Goal: Register for event/course

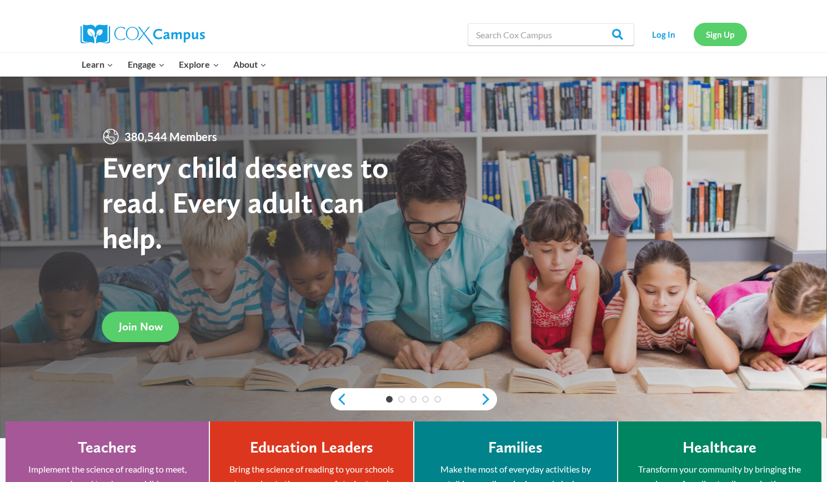
click at [716, 32] on link "Sign Up" at bounding box center [719, 34] width 53 height 23
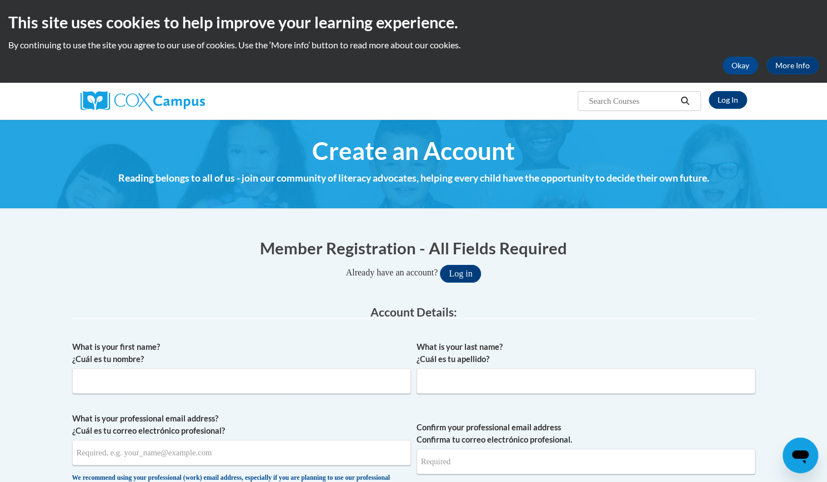
scroll to position [102, 0]
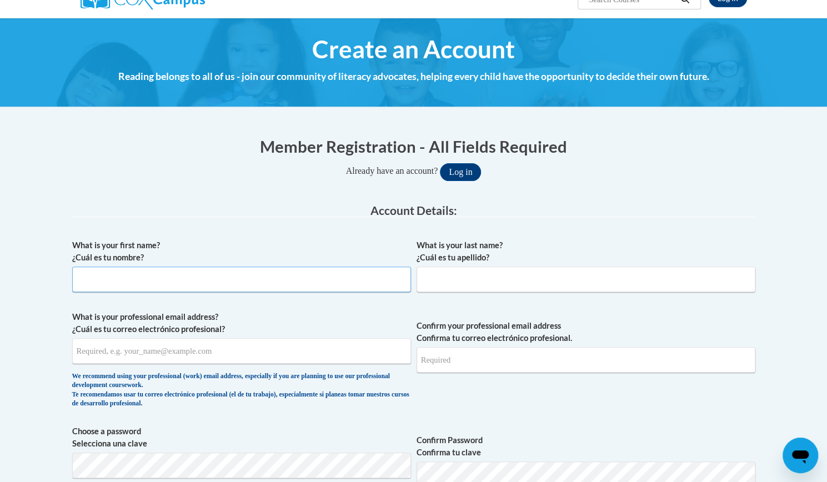
click at [217, 276] on input "What is your first name? ¿Cuál es tu nombre?" at bounding box center [241, 279] width 339 height 26
type input "r"
type input "Ryleigh"
click at [456, 280] on input "What is your last name? ¿Cuál es tu apellido?" at bounding box center [585, 279] width 339 height 26
type input "Harvey"
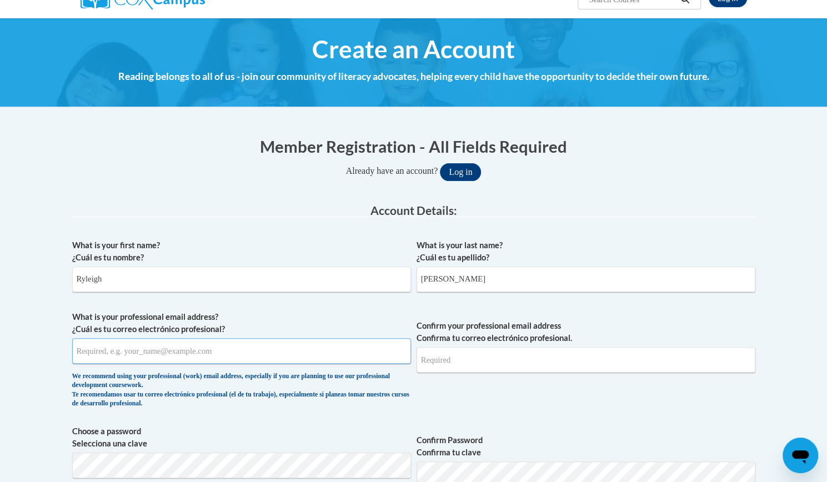
click at [168, 351] on input "What is your professional email address? ¿Cuál es tu correo electrónico profesi…" at bounding box center [241, 351] width 339 height 26
type input "rharvey@eastersealsia.org"
click at [491, 355] on input "Confirm your professional email address Confirma tu correo electrónico profesio…" at bounding box center [585, 360] width 339 height 26
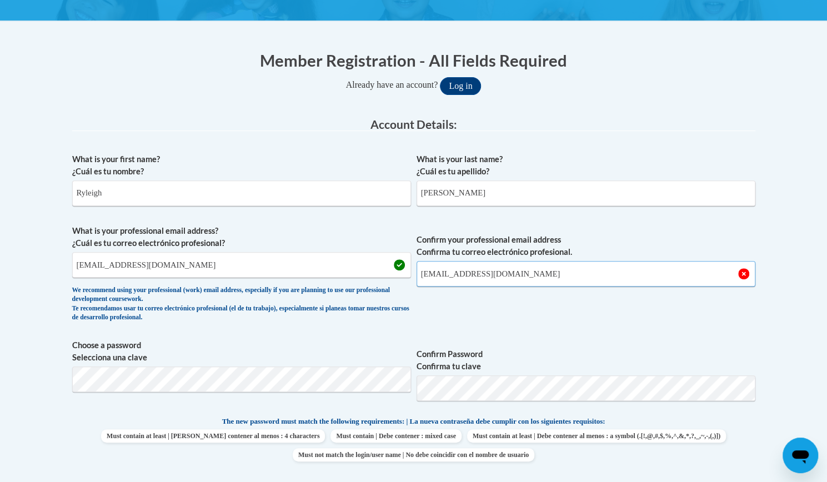
scroll to position [188, 0]
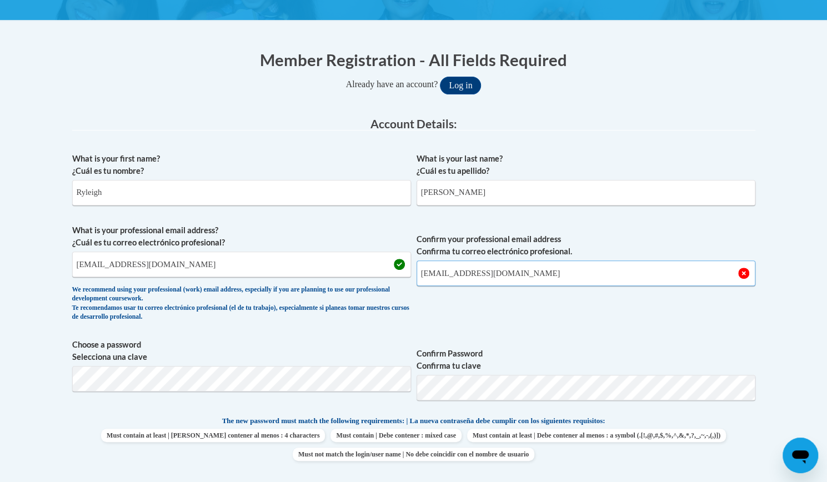
type input "rharvey@eastersealsia.org"
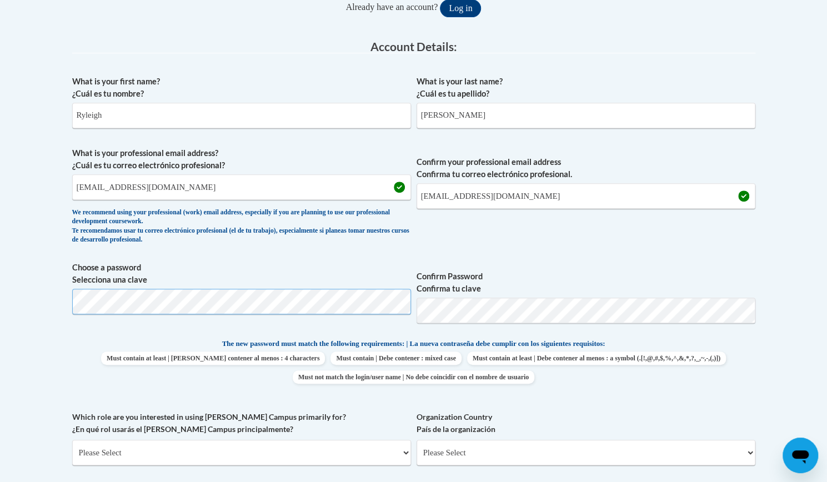
scroll to position [266, 0]
click at [262, 455] on select "Please Select College/University | Colegio/Universidad Community/Nonprofit Part…" at bounding box center [241, 452] width 339 height 26
click at [154, 331] on div "What is your first name? ¿Cuál es tu nombre? Ryleigh What is your last name? ¿C…" at bounding box center [413, 322] width 683 height 506
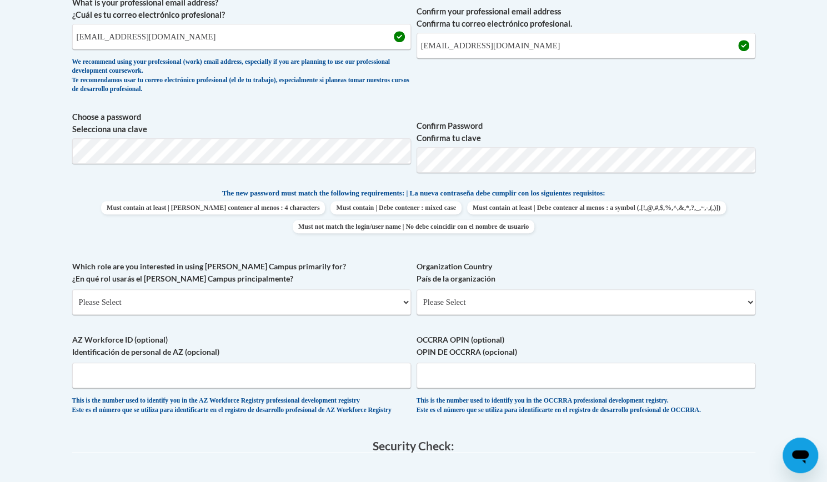
scroll to position [416, 0]
click at [162, 305] on select "Please Select College/University | Colegio/Universidad Community/Nonprofit Part…" at bounding box center [241, 302] width 339 height 26
select select "fbf2d438-af2f-41f8-98f1-81c410e29de3"
click at [72, 289] on select "Please Select College/University | Colegio/Universidad Community/Nonprofit Part…" at bounding box center [241, 302] width 339 height 26
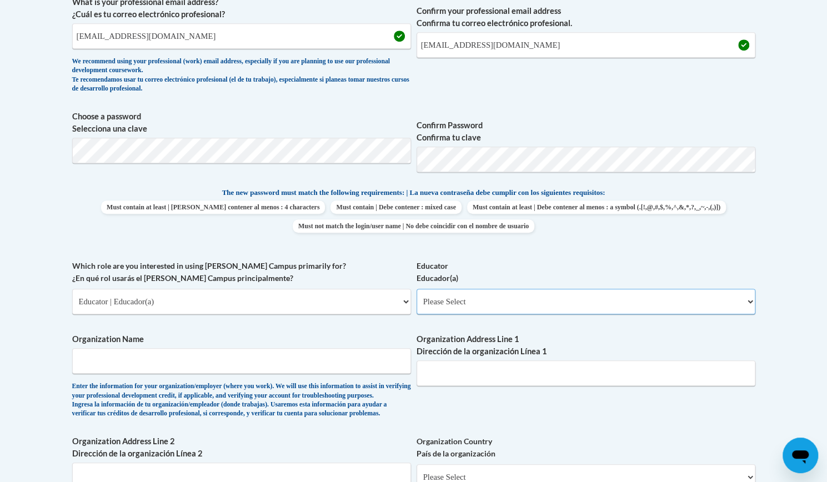
click at [472, 307] on select "Please Select Early Learning/Daycare Teacher/Family Home Care Provider | Maestr…" at bounding box center [585, 302] width 339 height 26
select select "5e2af403-4f2c-4e49-a02f-103e55d7b75b"
click at [416, 289] on select "Please Select Early Learning/Daycare Teacher/Family Home Care Provider | Maestr…" at bounding box center [585, 302] width 339 height 26
click at [254, 363] on input "Organization Name" at bounding box center [241, 361] width 339 height 26
type input "Easter Seals"
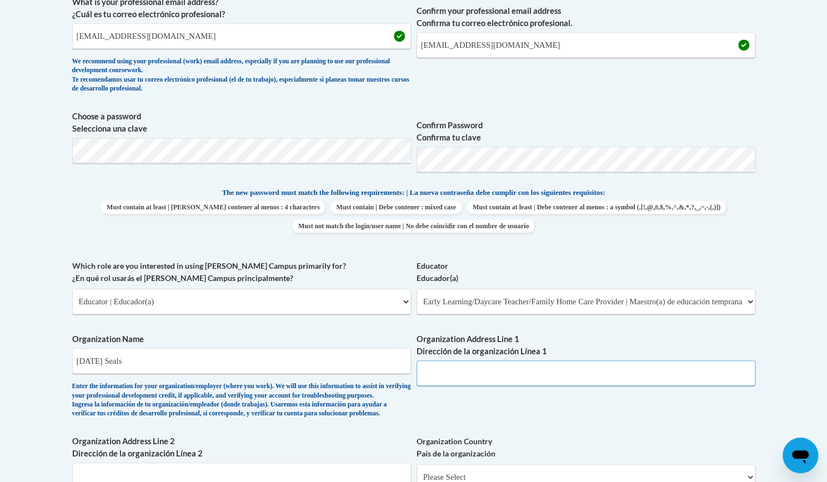
click at [431, 369] on input "Organization Address Line 1 Dirección de la organización Línea 1" at bounding box center [585, 373] width 339 height 26
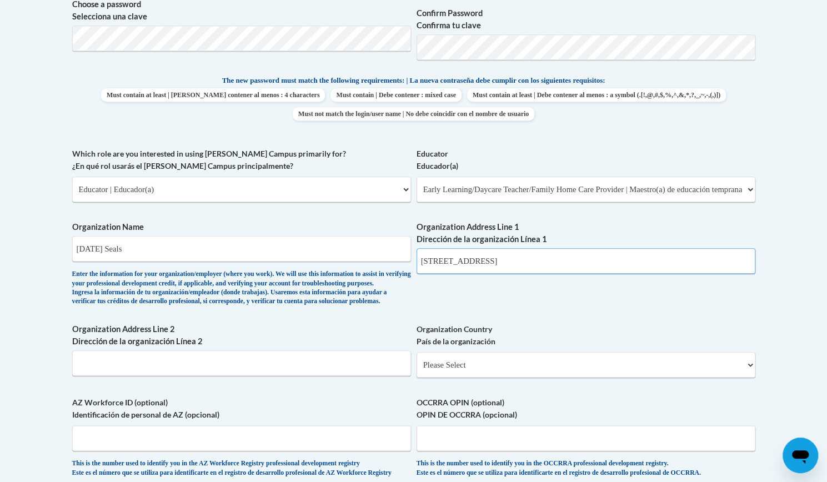
scroll to position [542, 0]
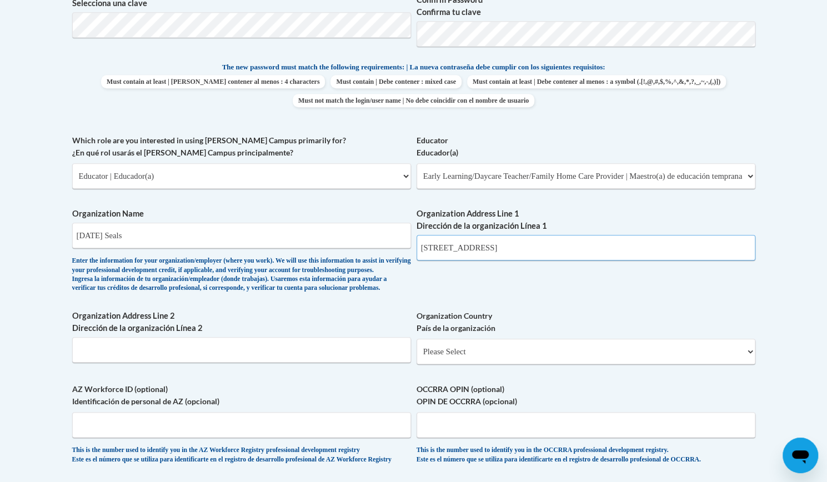
type input "401 NE 66th Ave"
click at [461, 364] on select "Please Select United States | Estados Unidos Outside of the United States | Fue…" at bounding box center [585, 352] width 339 height 26
select select "ad49bcad-a171-4b2e-b99c-48b446064914"
click at [416, 356] on select "Please Select United States | Estados Unidos Outside of the United States | Fue…" at bounding box center [585, 352] width 339 height 26
select select
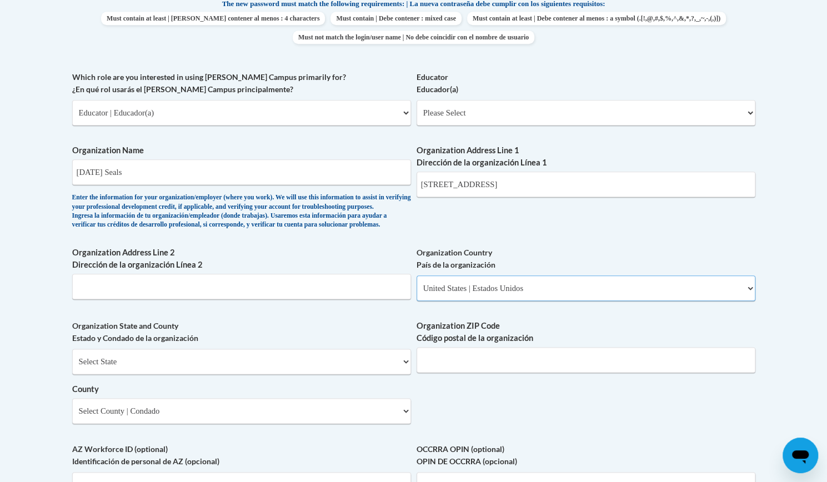
scroll to position [609, 0]
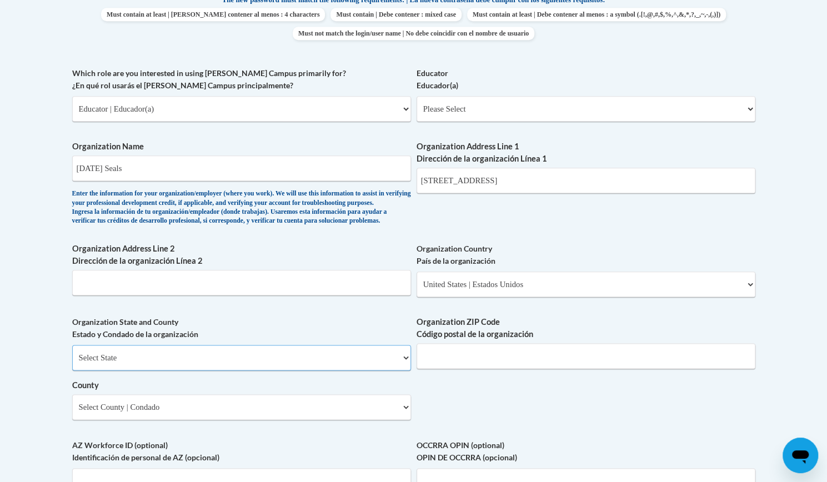
click at [335, 370] on select "Select State Alabama Alaska Arizona Arkansas California Colorado Connecticut De…" at bounding box center [241, 358] width 339 height 26
select select "Iowa"
click at [72, 363] on select "Select State Alabama Alaska Arizona Arkansas California Colorado Connecticut De…" at bounding box center [241, 358] width 339 height 26
click at [442, 369] on input "Organization ZIP Code Código postal de la organización" at bounding box center [585, 356] width 339 height 26
type input "50313"
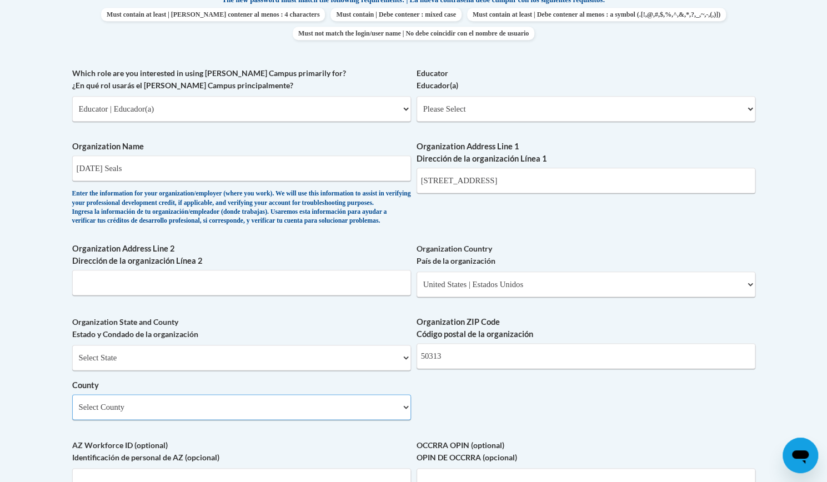
click at [324, 419] on select "Select County Adair Adams Allamakee Appanoose Audubon Benton Black Hawk Boone B…" at bounding box center [241, 407] width 339 height 26
select select "Polk"
click at [72, 412] on select "Select County Adair Adams Allamakee Appanoose Audubon Benton Black Hawk Boone B…" at bounding box center [241, 407] width 339 height 26
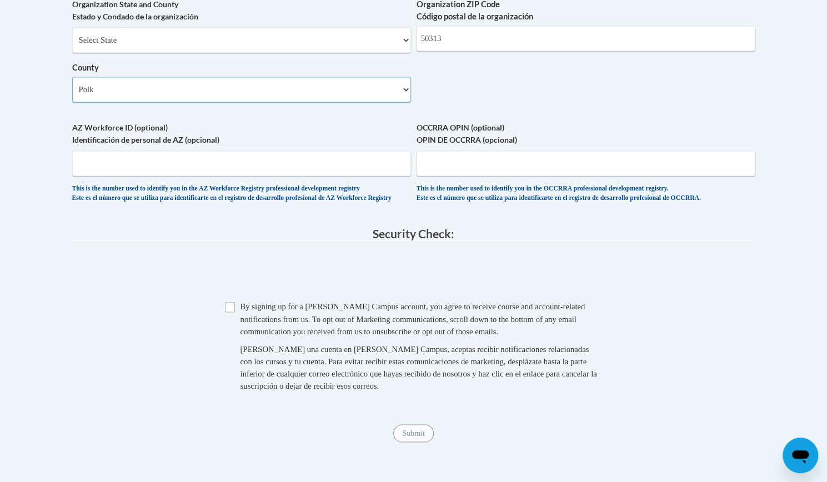
scroll to position [978, 0]
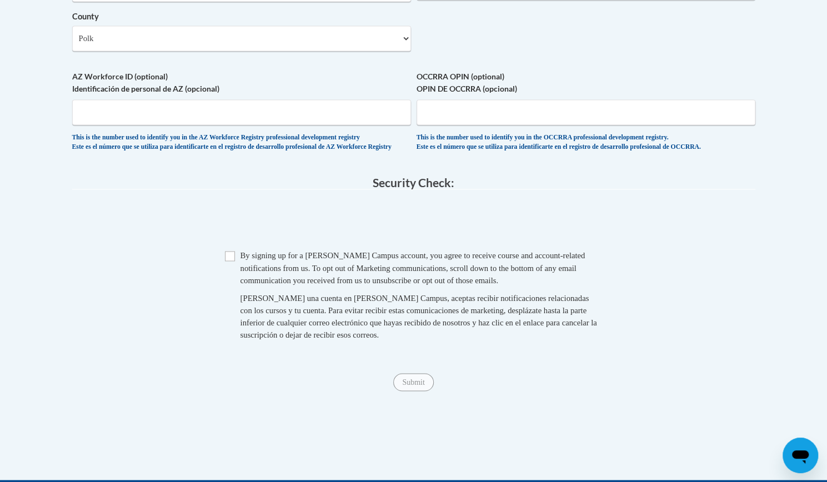
click at [234, 289] on span "Checkbox By signing up for a Cox Campus account, you agree to receive course an…" at bounding box center [414, 300] width 378 height 102
click at [229, 261] on input "Checkbox" at bounding box center [230, 256] width 10 height 10
checkbox input "true"
click at [417, 391] on input "Submit" at bounding box center [413, 382] width 40 height 18
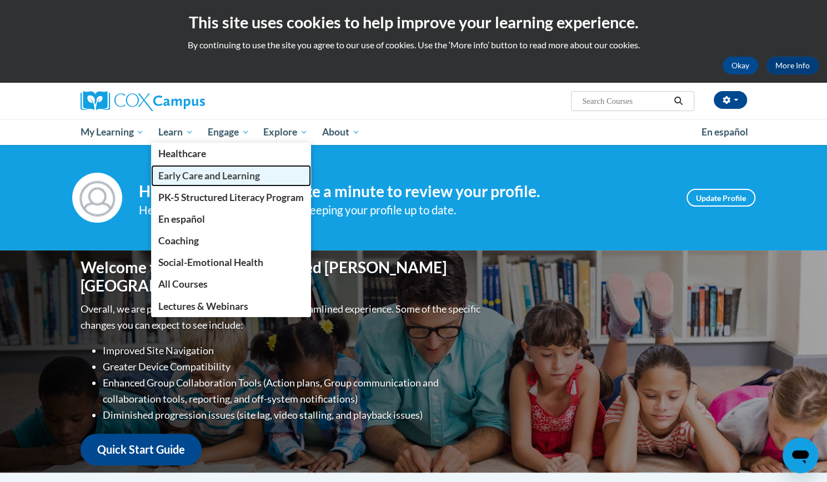
click at [183, 175] on span "Early Care and Learning" at bounding box center [209, 176] width 102 height 12
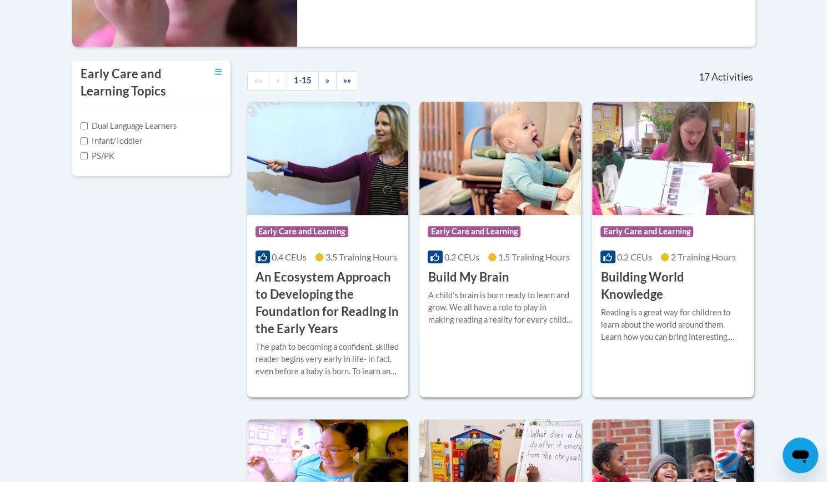
scroll to position [56, 0]
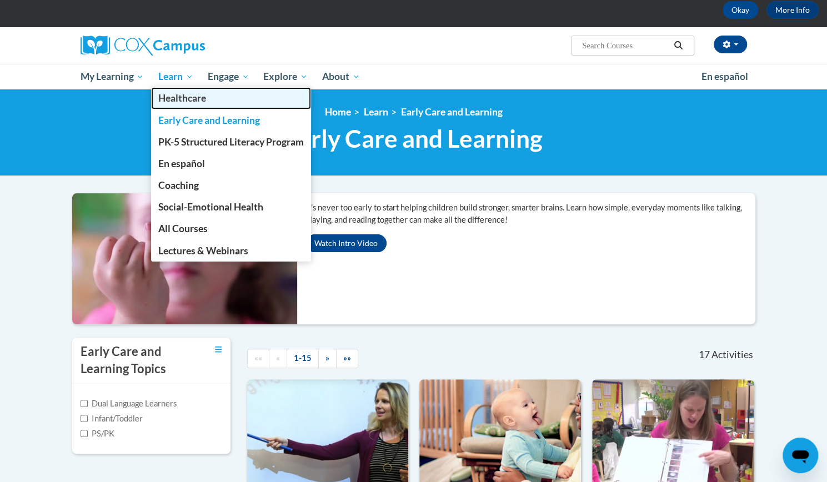
click at [187, 99] on span "Healthcare" at bounding box center [182, 98] width 48 height 12
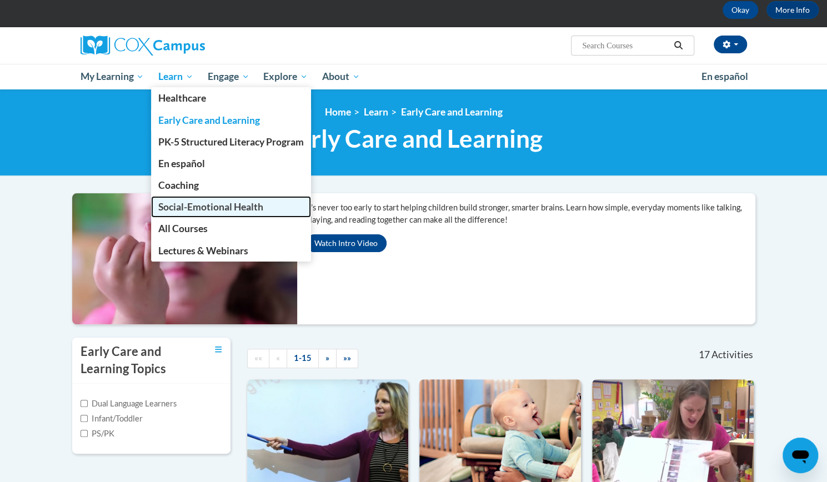
click at [208, 210] on span "Social-Emotional Health" at bounding box center [210, 207] width 105 height 12
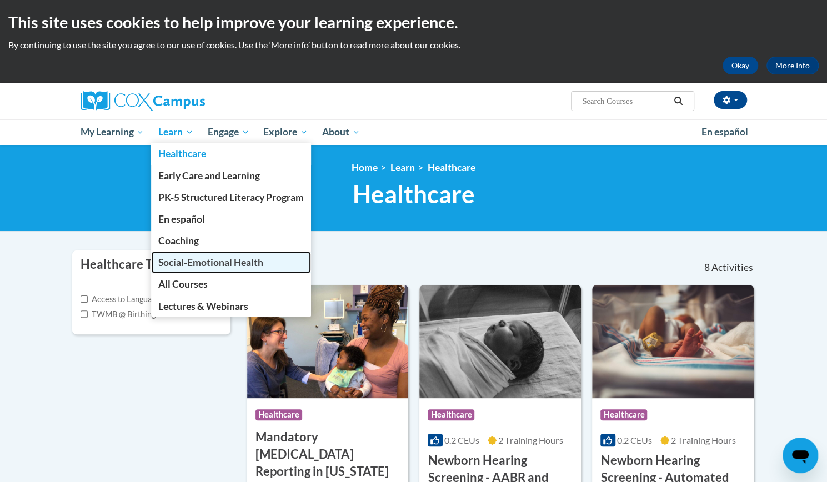
click at [198, 259] on span "Social-Emotional Health" at bounding box center [210, 262] width 105 height 12
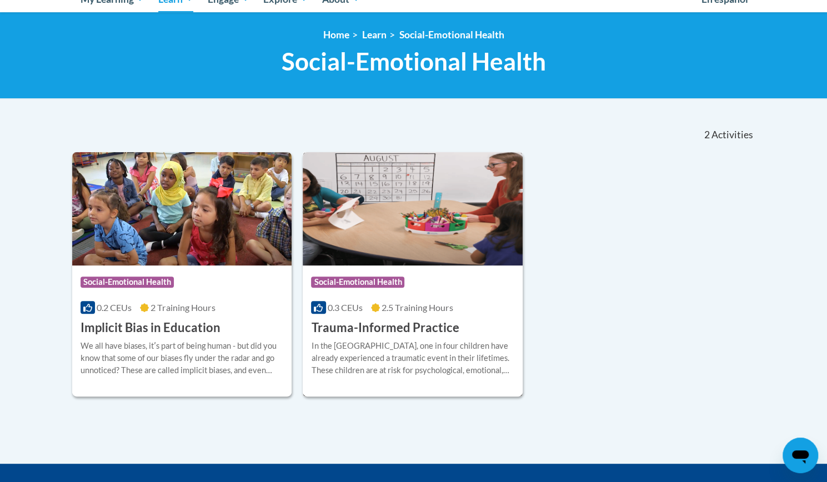
click at [373, 309] on icon at bounding box center [375, 307] width 9 height 9
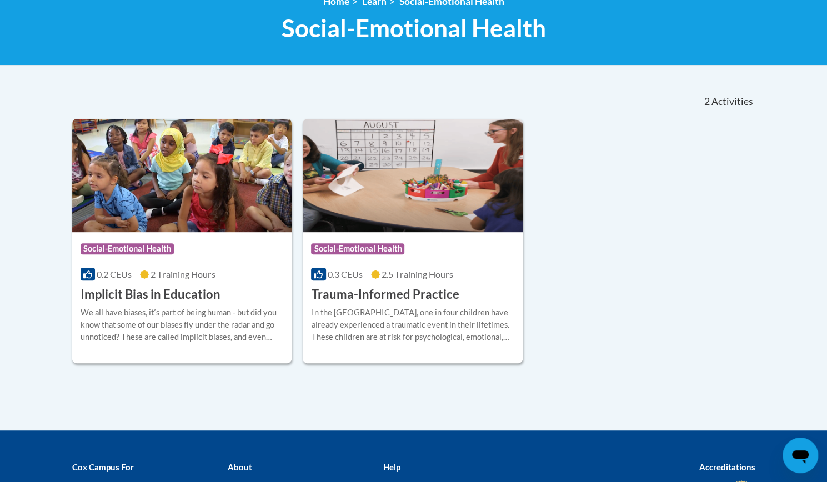
scroll to position [188, 0]
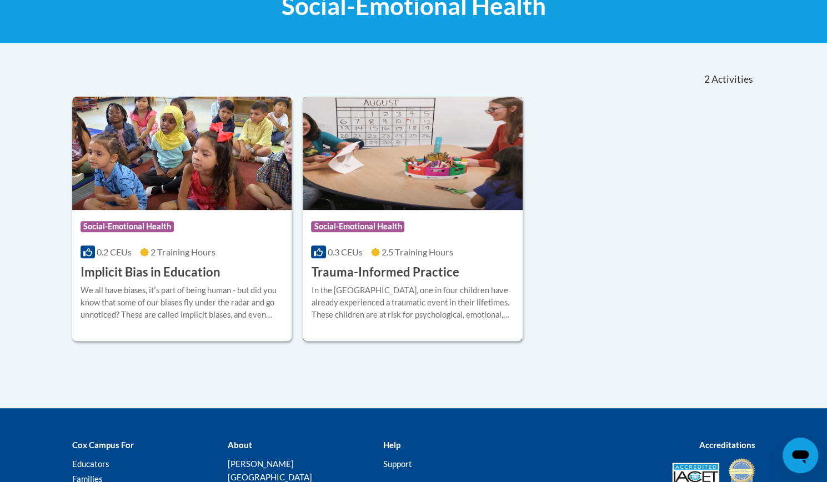
click at [346, 198] on img at bounding box center [413, 153] width 220 height 113
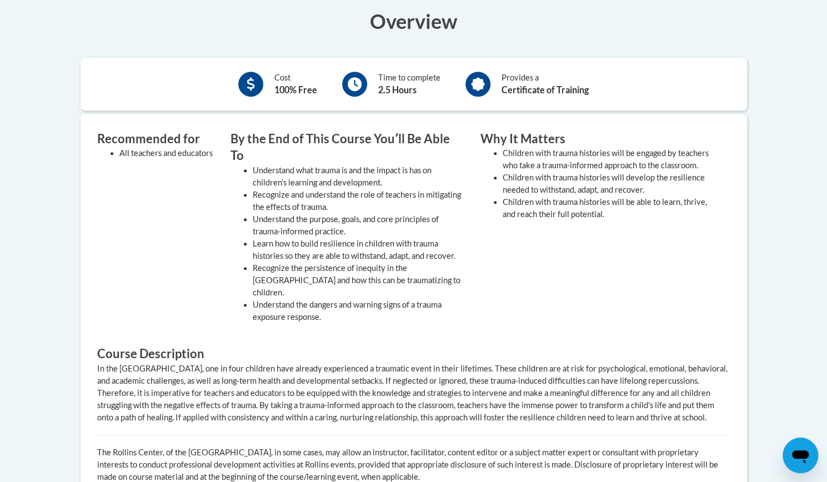
scroll to position [389, 0]
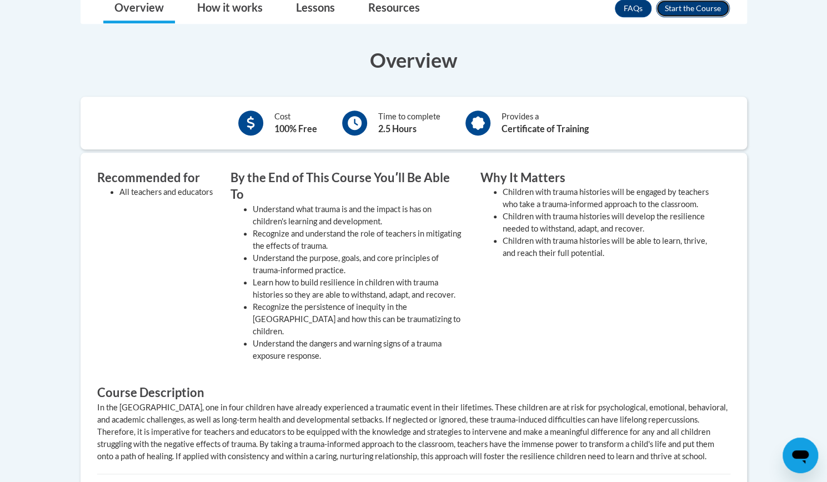
click at [677, 17] on button "Enroll" at bounding box center [693, 8] width 74 height 18
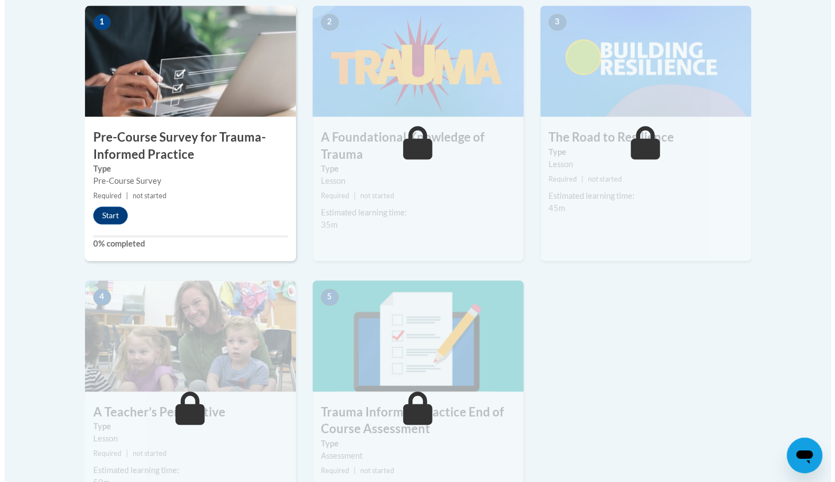
scroll to position [389, 0]
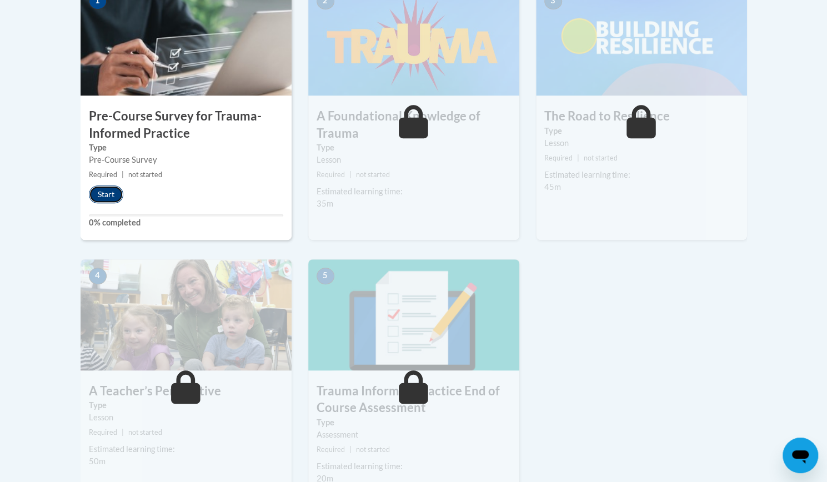
click at [105, 193] on button "Start" at bounding box center [106, 194] width 34 height 18
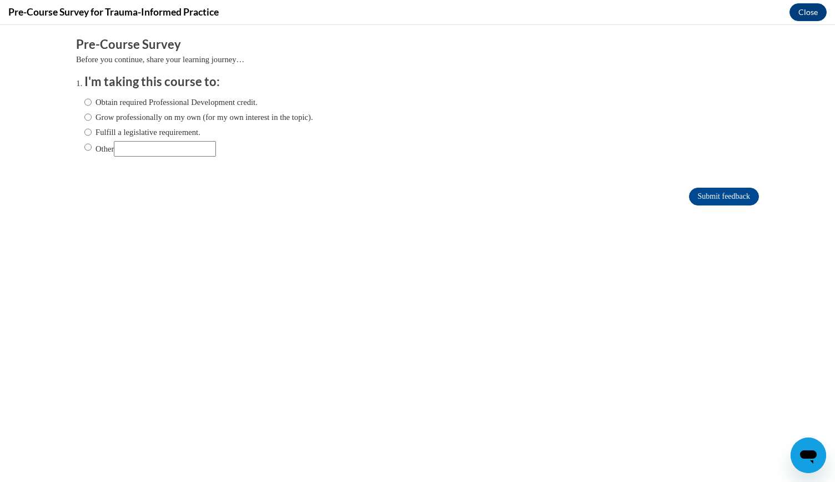
scroll to position [0, 0]
click at [84, 100] on label "Obtain required Professional Development credit." at bounding box center [170, 102] width 173 height 12
click at [84, 100] on input "Obtain required Professional Development credit." at bounding box center [87, 102] width 7 height 12
radio input "true"
click at [689, 197] on input "Submit feedback" at bounding box center [724, 197] width 70 height 18
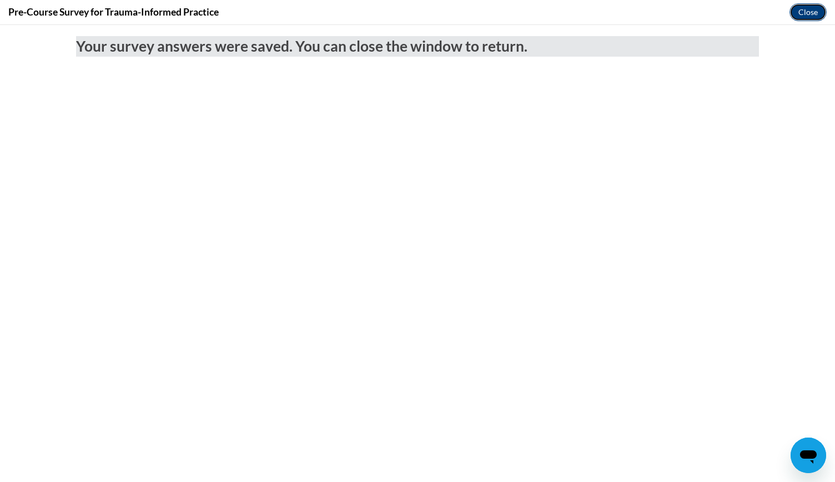
click at [807, 18] on button "Close" at bounding box center [807, 12] width 37 height 18
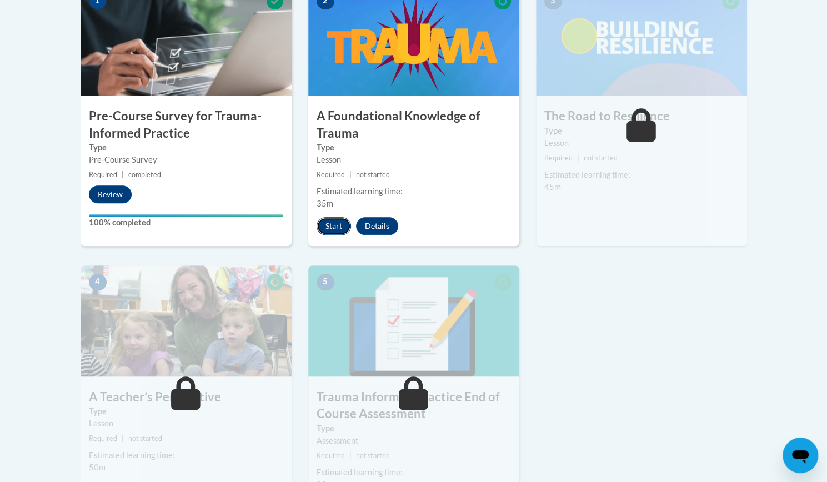
click at [331, 225] on button "Start" at bounding box center [333, 226] width 34 height 18
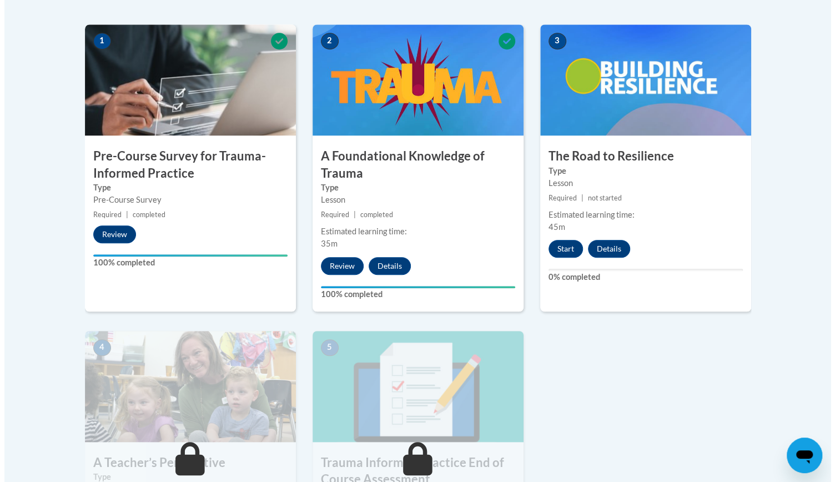
scroll to position [350, 0]
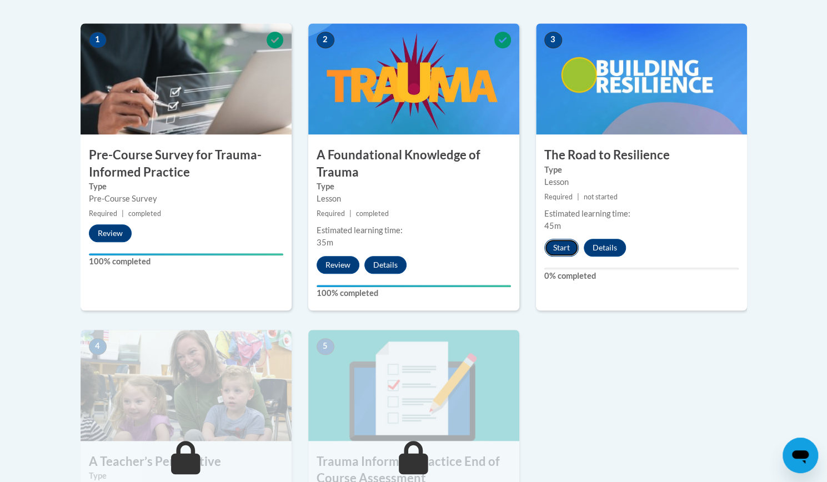
click at [555, 245] on button "Start" at bounding box center [561, 248] width 34 height 18
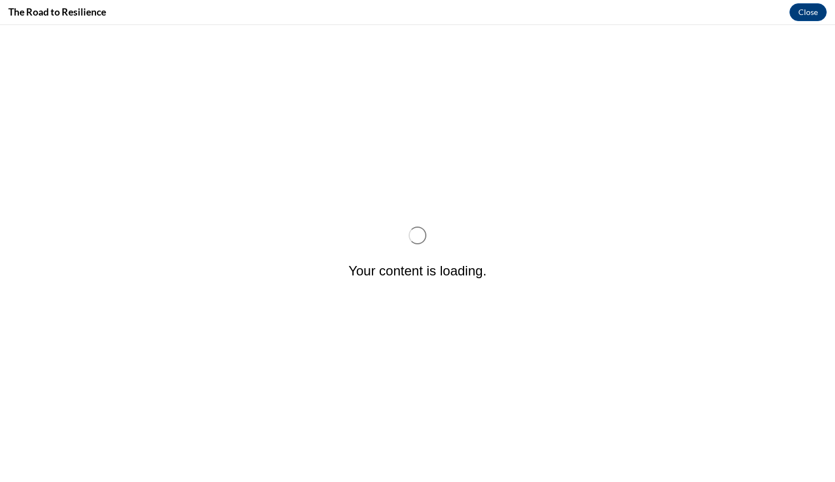
scroll to position [0, 0]
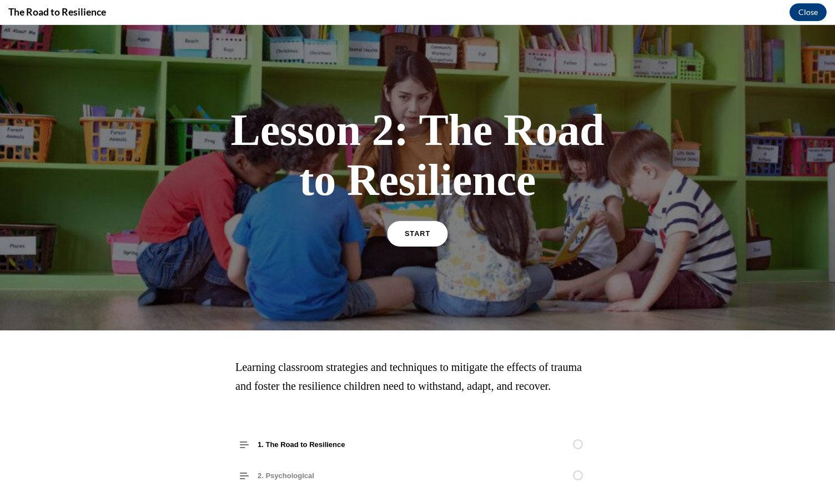
click at [404, 243] on link "START" at bounding box center [417, 234] width 61 height 26
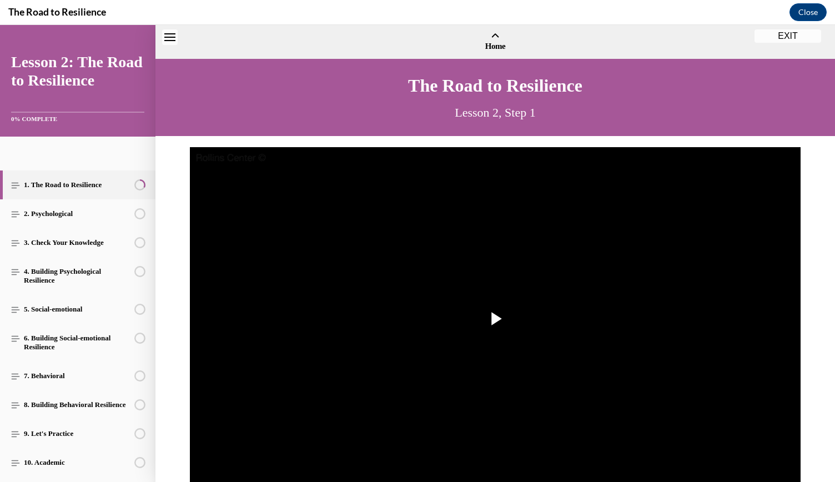
scroll to position [34, 0]
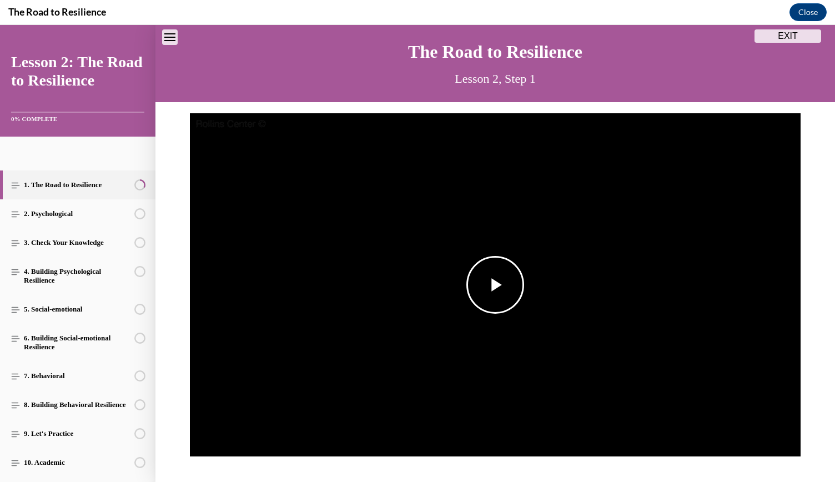
click at [495, 285] on span "Video player" at bounding box center [495, 285] width 0 height 0
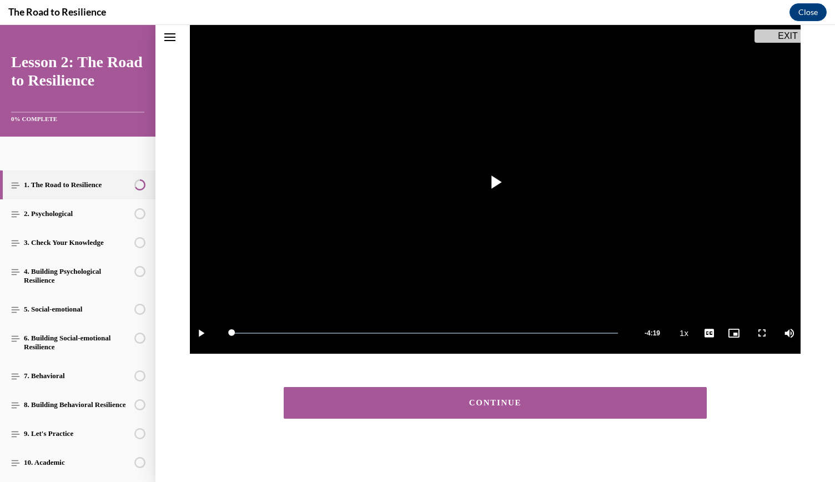
click at [431, 405] on div "CONTINUE" at bounding box center [495, 403] width 389 height 8
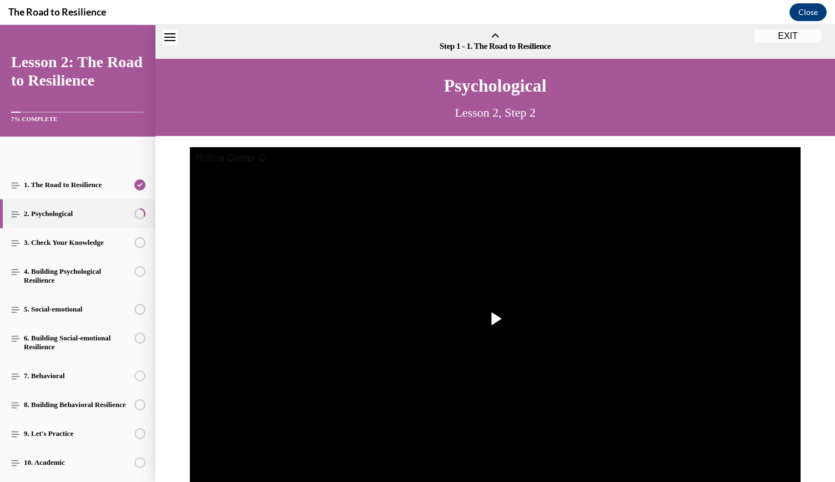
scroll to position [34, 0]
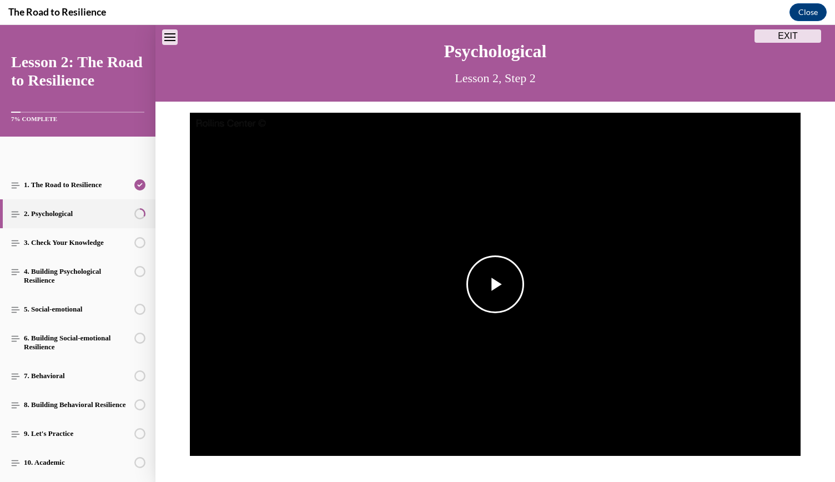
click at [495, 284] on span "Video player" at bounding box center [495, 284] width 0 height 0
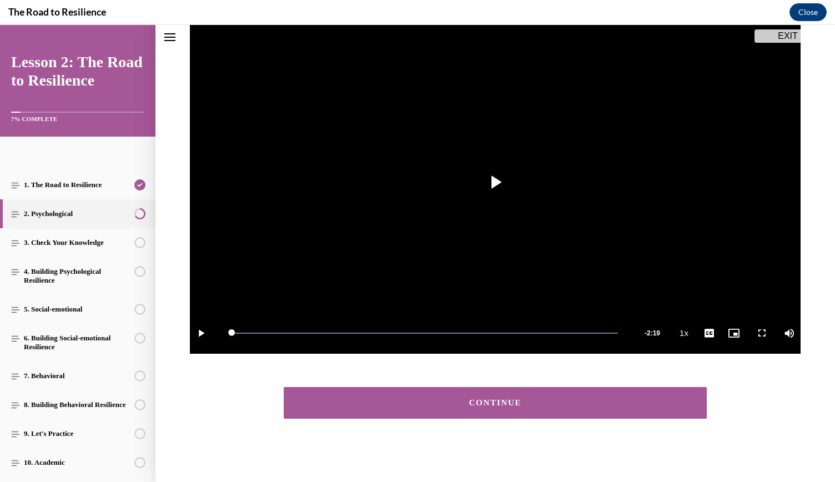
click at [524, 406] on div "CONTINUE" at bounding box center [495, 403] width 389 height 8
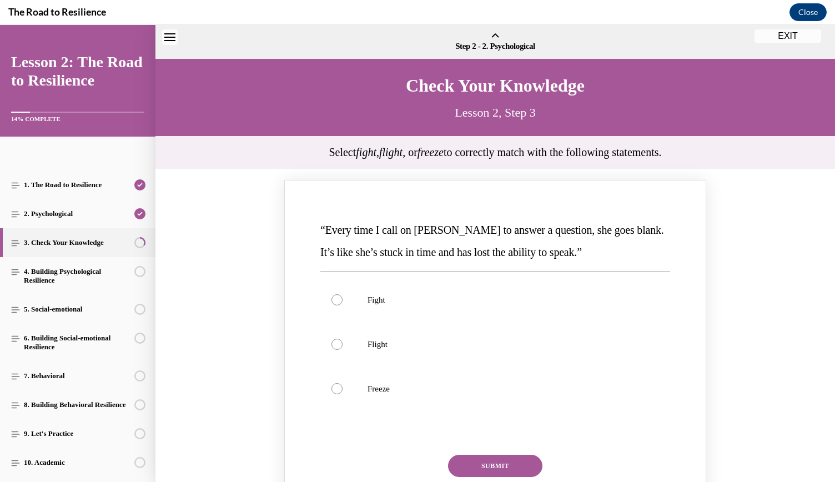
scroll to position [34, 0]
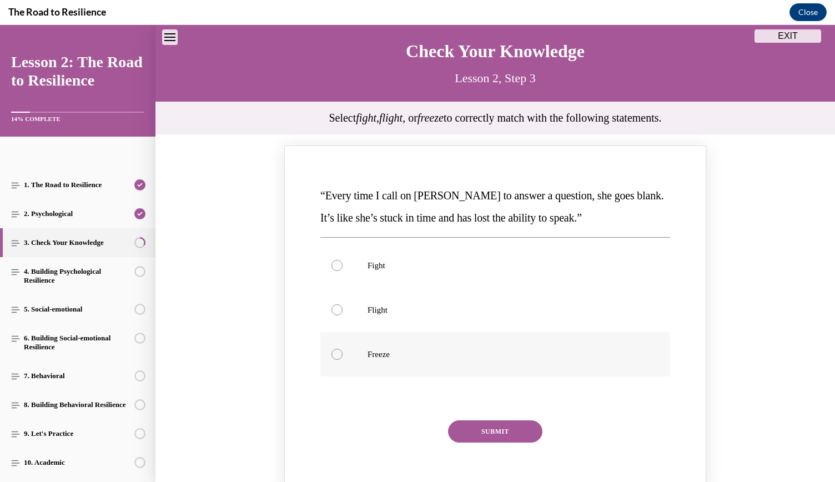
click at [417, 356] on p "Freeze" at bounding box center [505, 354] width 275 height 11
click at [343, 356] on input "Freeze" at bounding box center [336, 354] width 11 height 11
radio input "true"
click at [472, 432] on button "SUBMIT" at bounding box center [495, 431] width 94 height 22
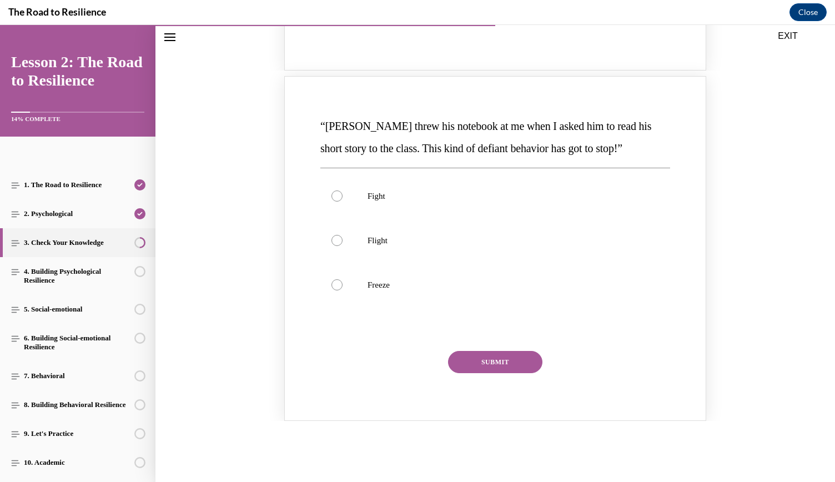
scroll to position [555, 0]
click at [407, 204] on label "Fight" at bounding box center [495, 195] width 350 height 44
click at [343, 201] on input "Fight" at bounding box center [336, 195] width 11 height 11
radio input "true"
click at [477, 364] on button "SUBMIT" at bounding box center [495, 361] width 94 height 22
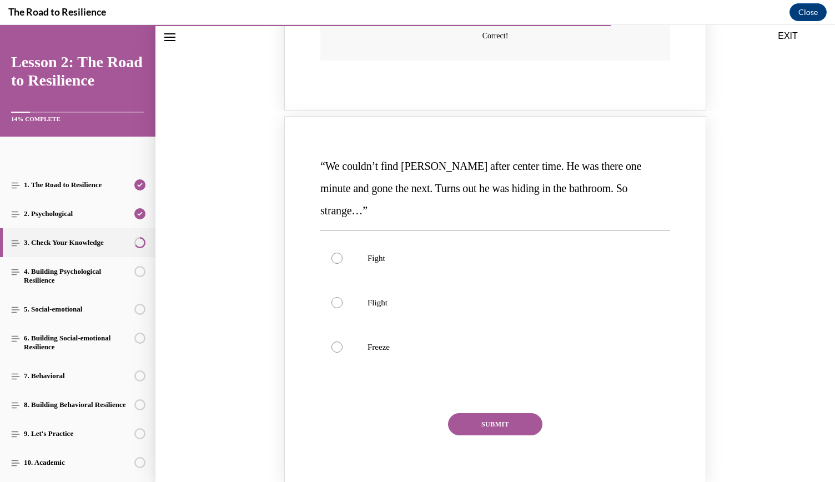
scroll to position [969, 0]
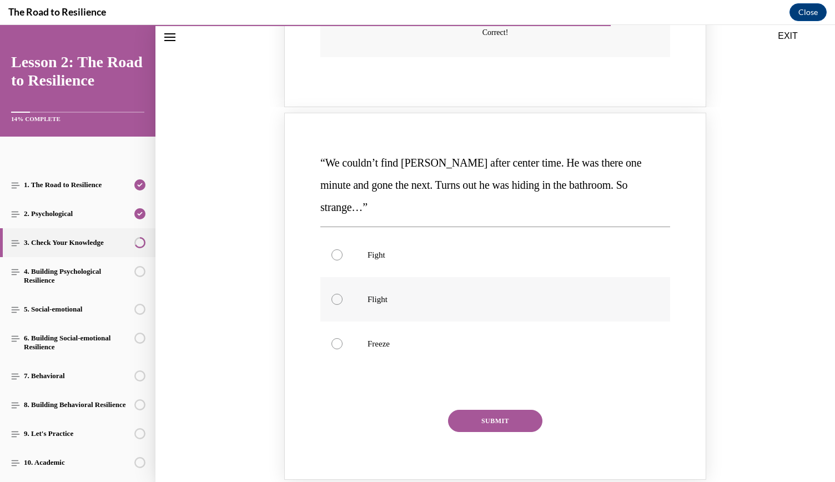
click at [424, 294] on p "Flight" at bounding box center [505, 299] width 275 height 11
click at [343, 294] on input "Flight" at bounding box center [336, 299] width 11 height 11
radio input "true"
click at [491, 410] on button "SUBMIT" at bounding box center [495, 421] width 94 height 22
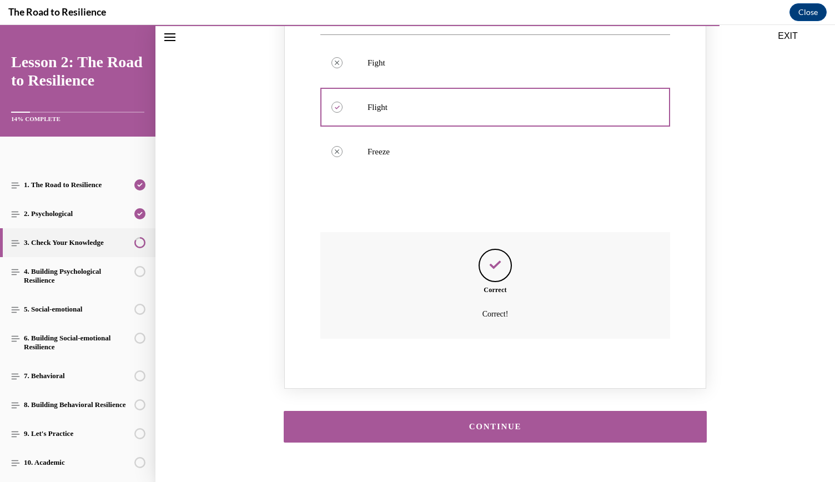
scroll to position [1161, 0]
drag, startPoint x: 491, startPoint y: 399, endPoint x: 460, endPoint y: 396, distance: 31.8
click at [460, 411] on button "CONTINUE" at bounding box center [495, 427] width 423 height 32
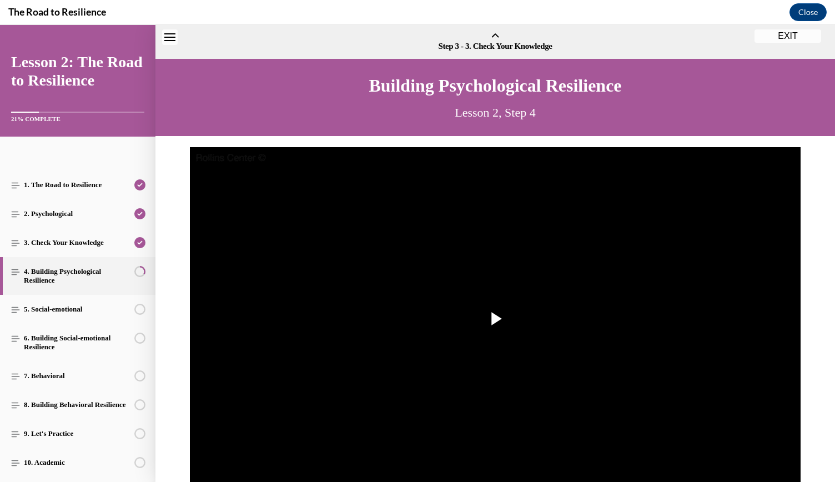
scroll to position [34, 0]
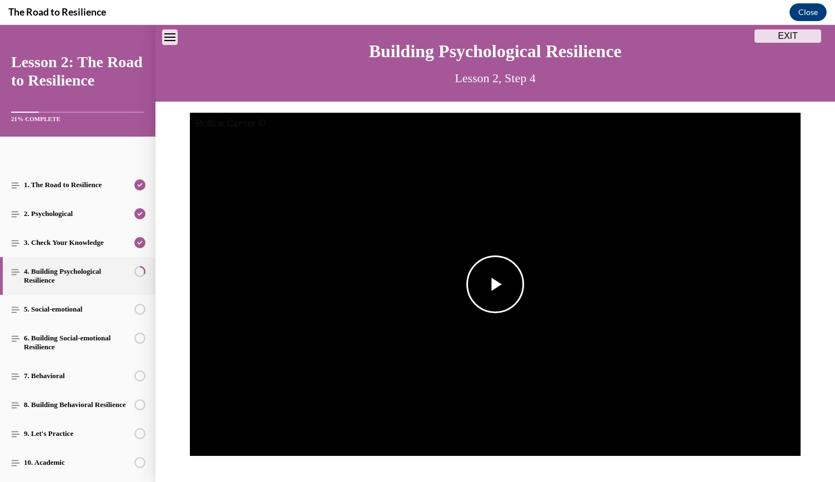
click at [447, 277] on img "Video player" at bounding box center [495, 285] width 611 height 344
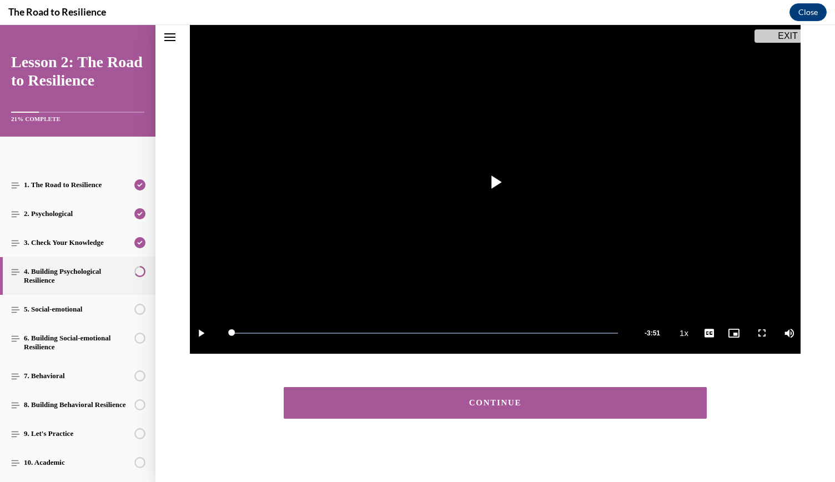
click at [529, 404] on div "CONTINUE" at bounding box center [495, 403] width 389 height 8
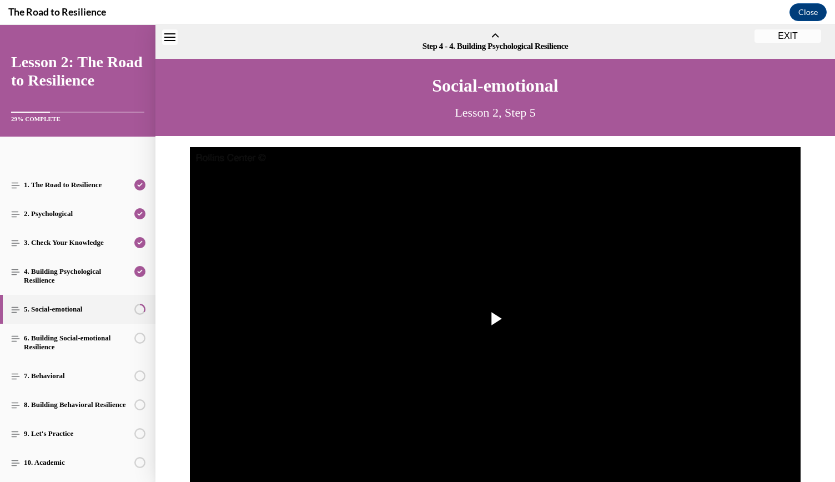
scroll to position [34, 0]
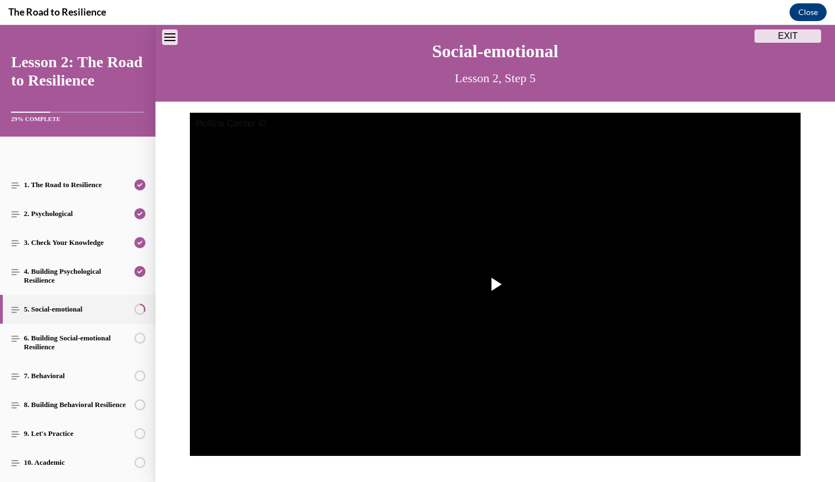
click at [529, 404] on img "Video player" at bounding box center [495, 285] width 611 height 344
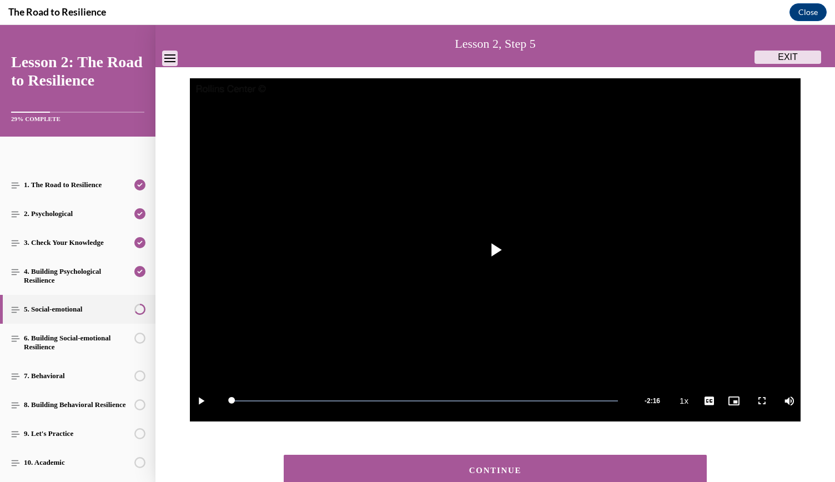
scroll to position [137, 0]
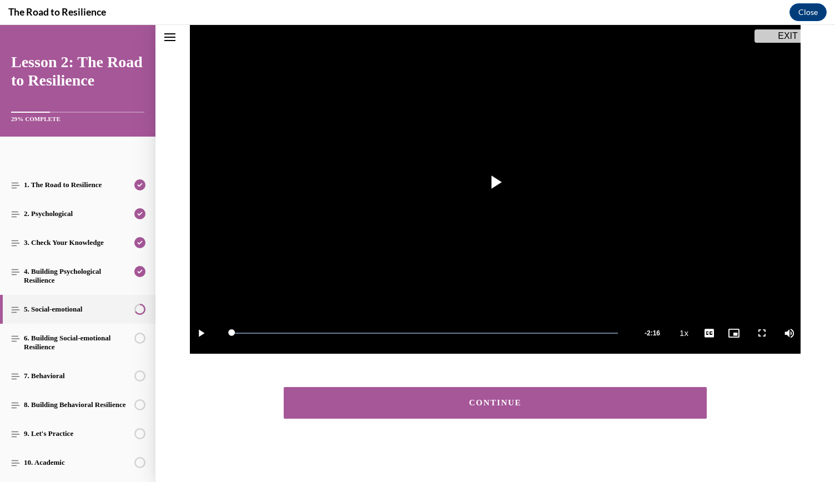
click at [529, 404] on div "CONTINUE" at bounding box center [495, 403] width 389 height 8
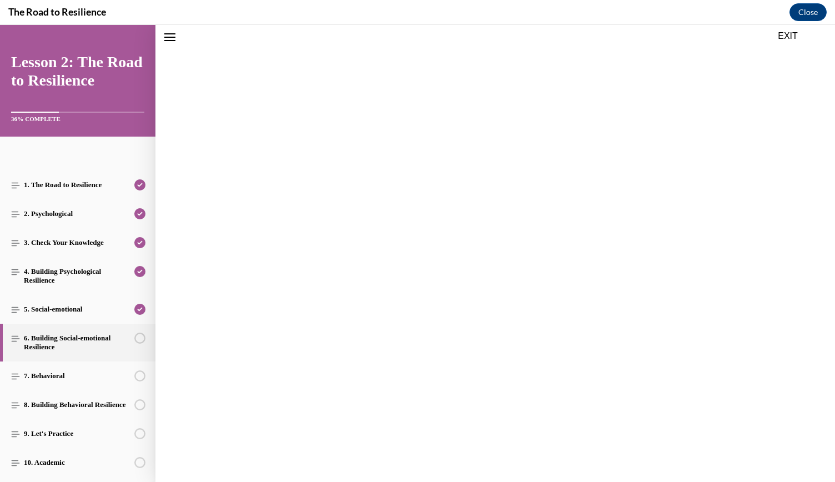
scroll to position [34, 0]
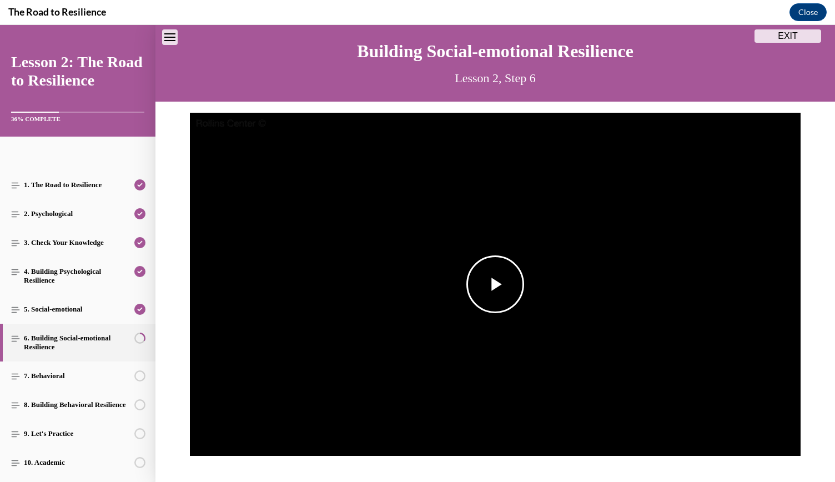
click at [495, 284] on span "Video player" at bounding box center [495, 284] width 0 height 0
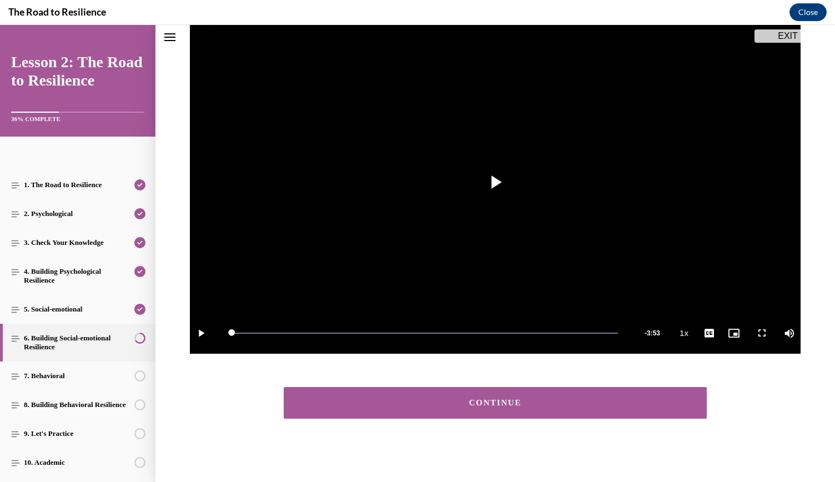
click at [476, 399] on div "CONTINUE" at bounding box center [495, 403] width 389 height 8
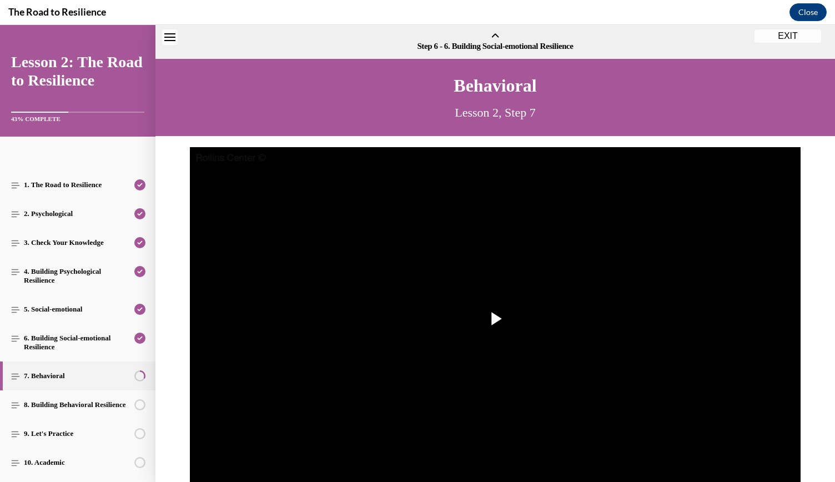
scroll to position [34, 0]
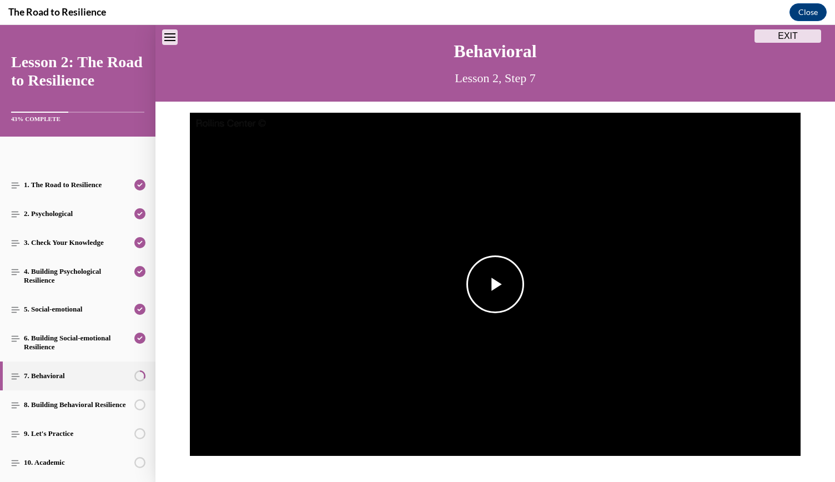
click at [495, 284] on span "Video player" at bounding box center [495, 284] width 0 height 0
click at [425, 169] on video "Video player" at bounding box center [495, 285] width 611 height 344
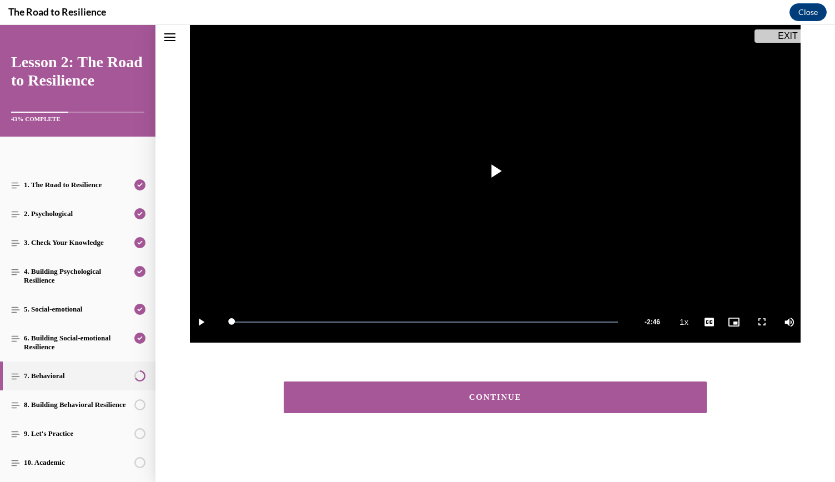
click at [519, 397] on div "CONTINUE" at bounding box center [495, 397] width 389 height 8
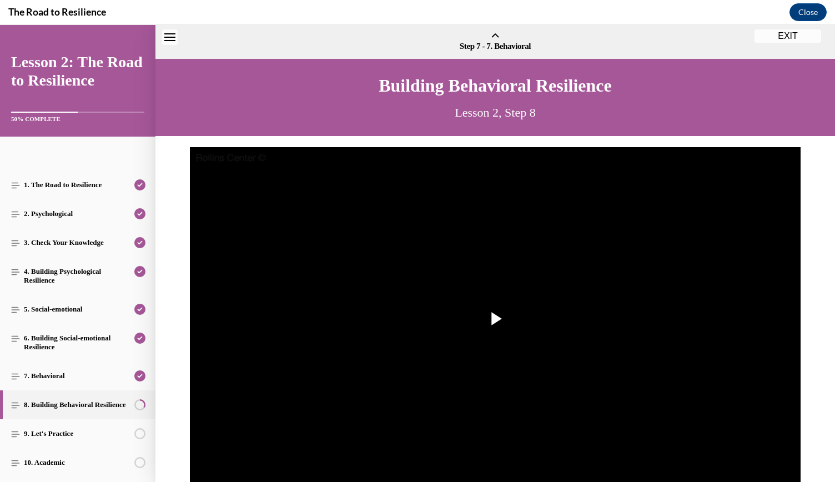
scroll to position [34, 0]
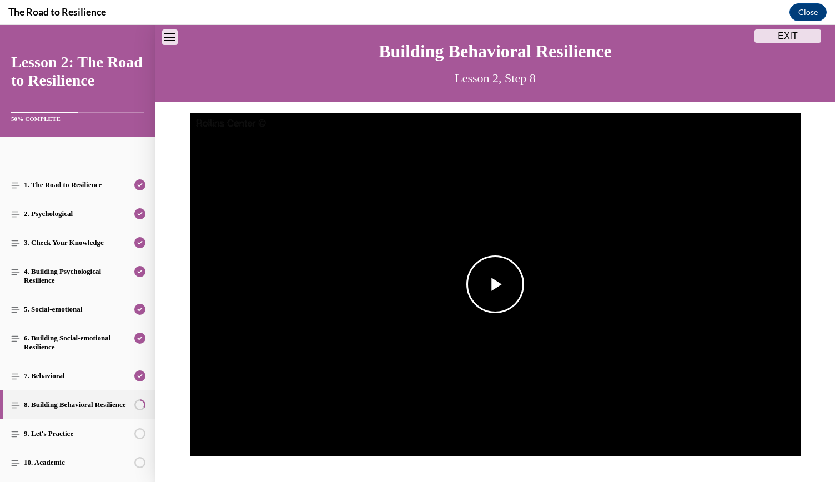
click at [495, 284] on span "Video player" at bounding box center [495, 284] width 0 height 0
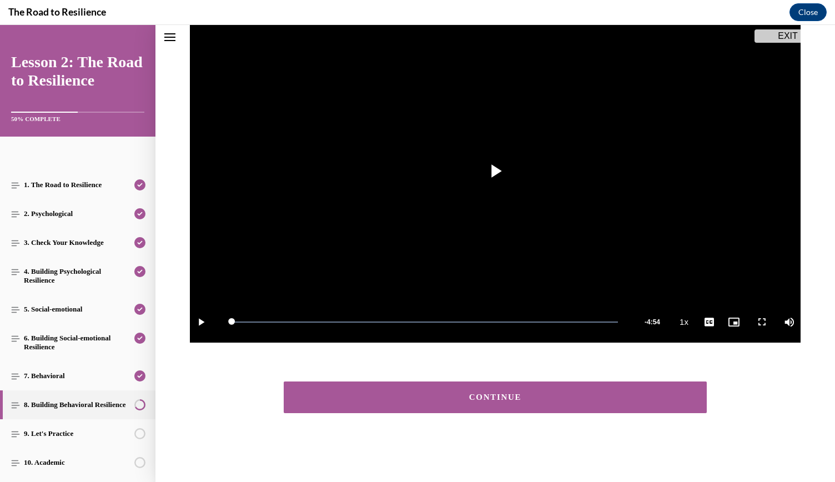
click at [505, 398] on div "CONTINUE" at bounding box center [495, 397] width 389 height 8
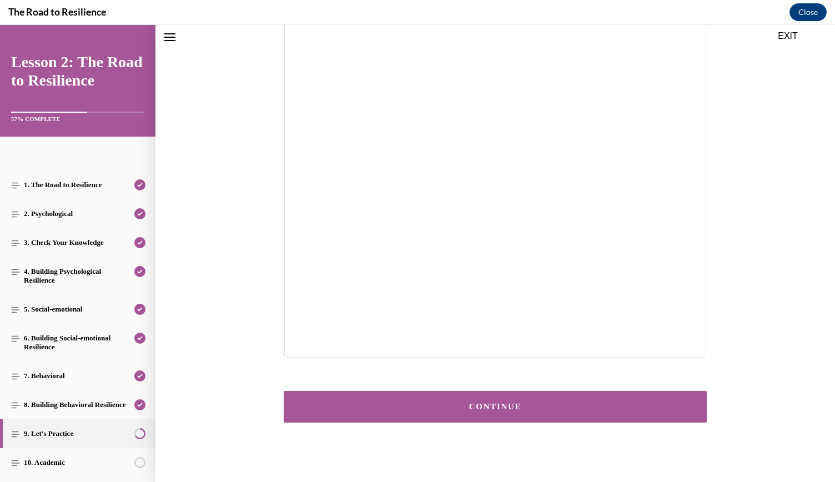
scroll to position [145, 0]
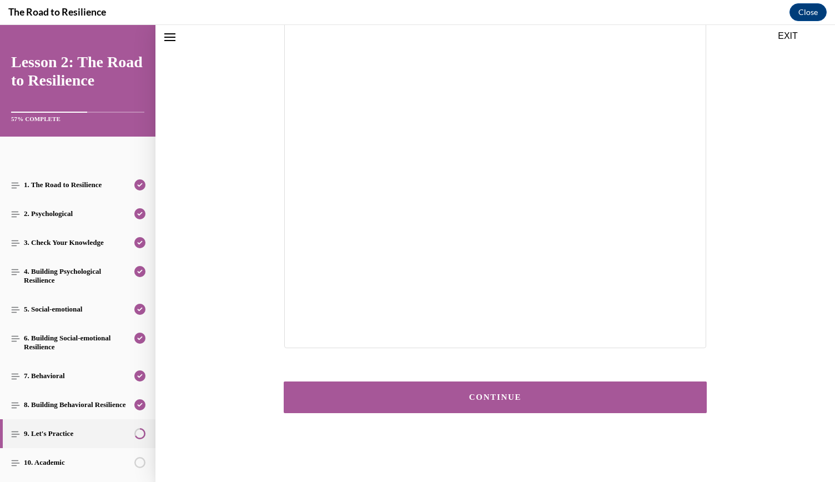
click at [505, 398] on div "CONTINUE" at bounding box center [495, 397] width 389 height 8
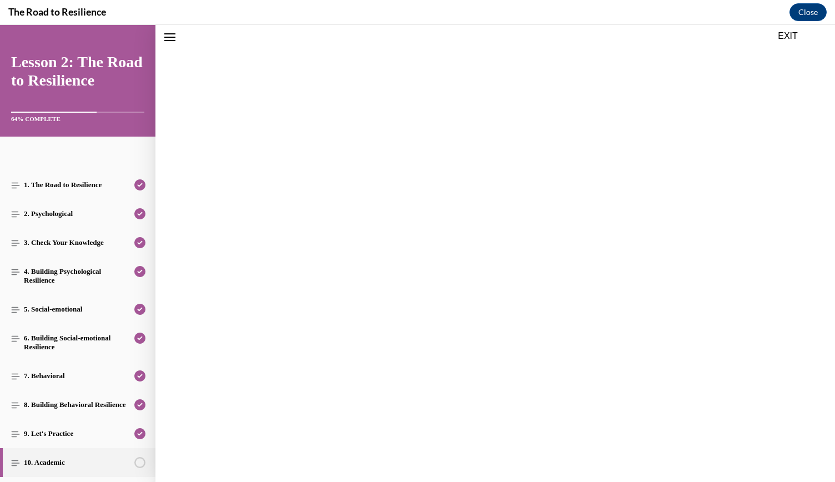
scroll to position [34, 0]
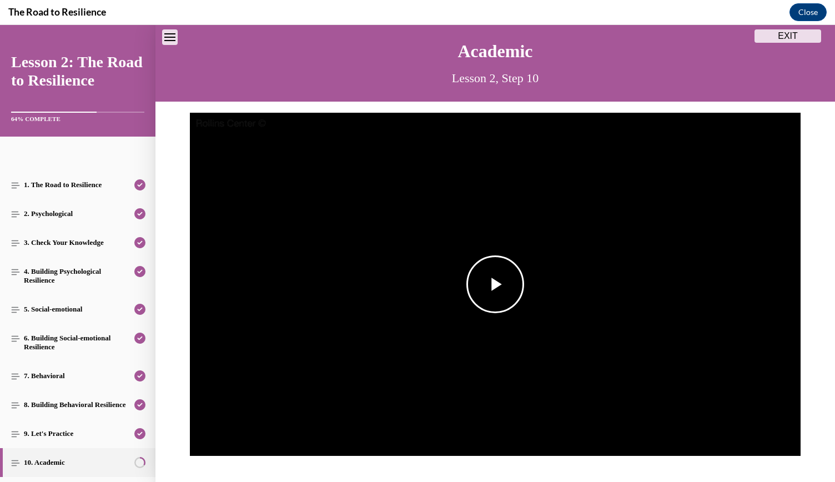
click at [495, 284] on span "Video player" at bounding box center [495, 284] width 0 height 0
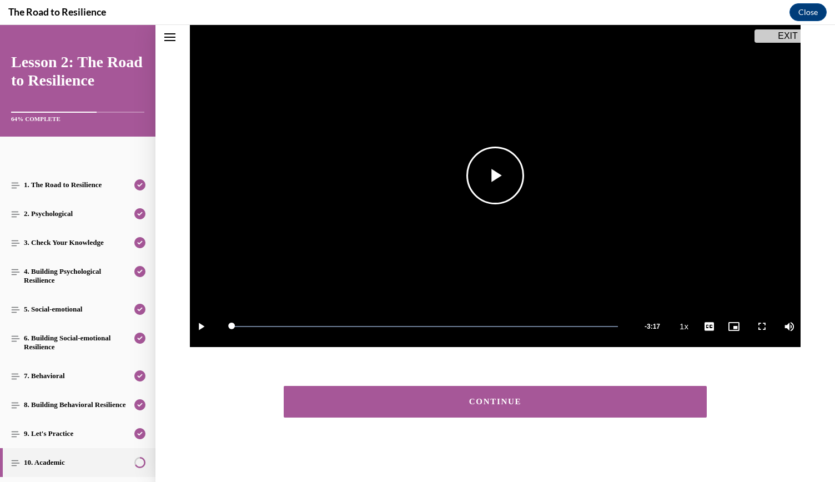
scroll to position [148, 0]
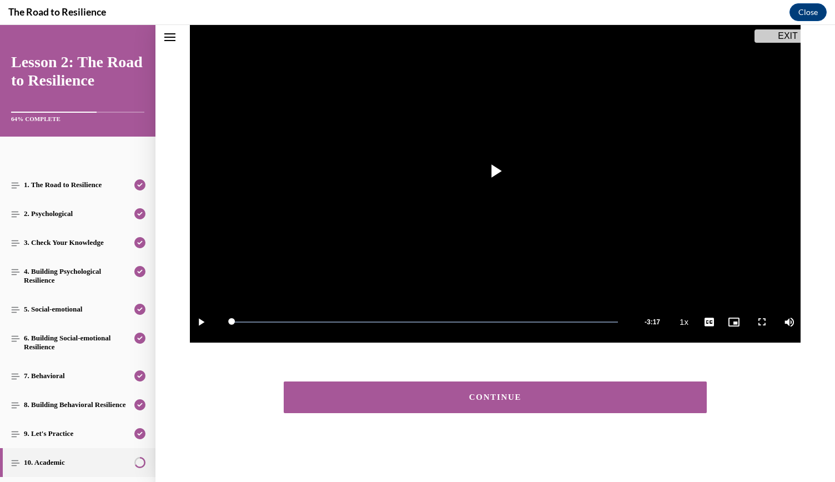
click at [451, 399] on div "CONTINUE" at bounding box center [495, 397] width 389 height 8
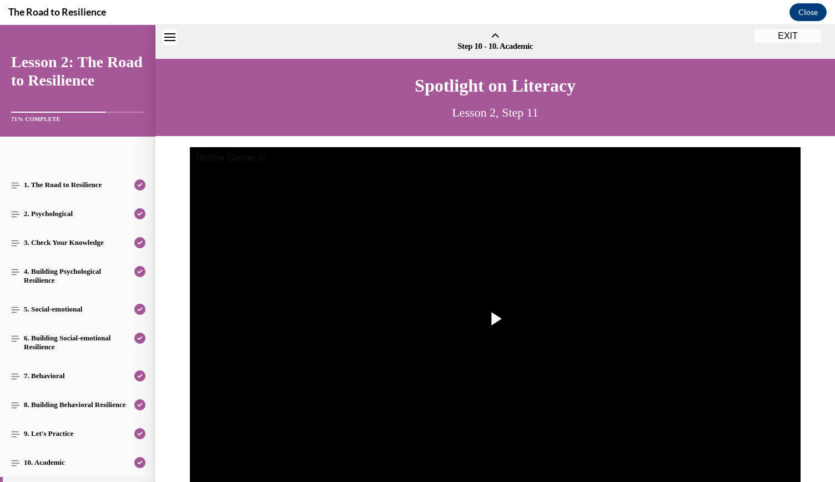
scroll to position [34, 0]
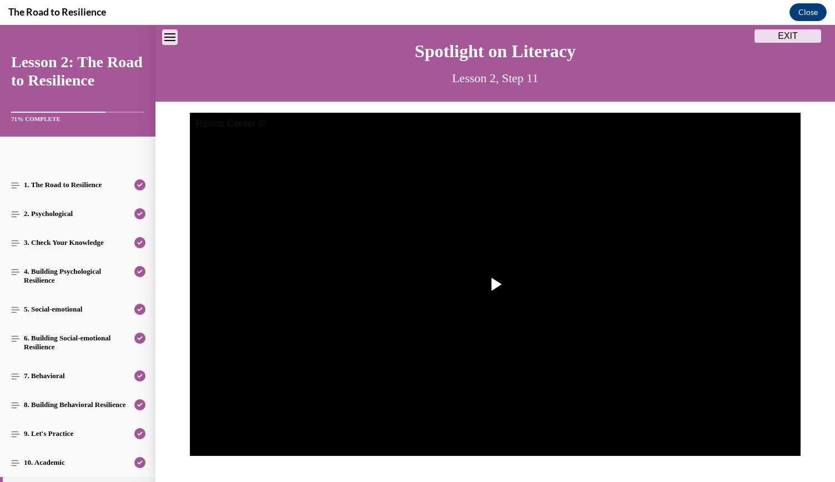
click at [451, 399] on img "Video player" at bounding box center [495, 285] width 611 height 344
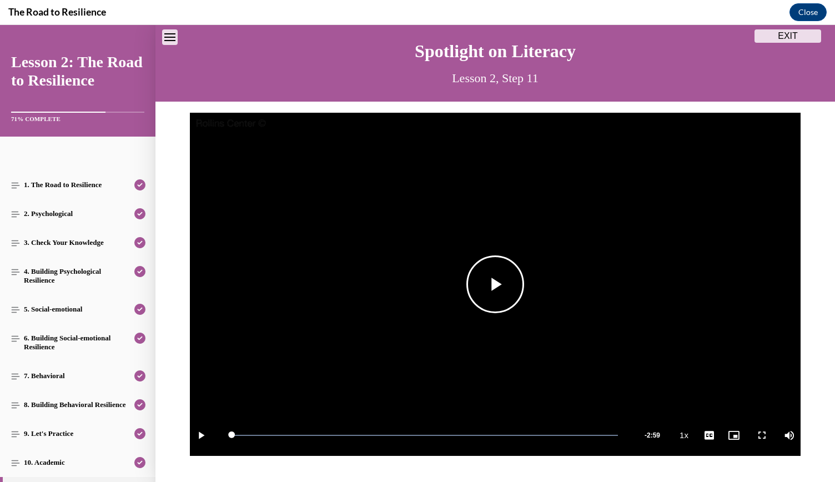
scroll to position [148, 0]
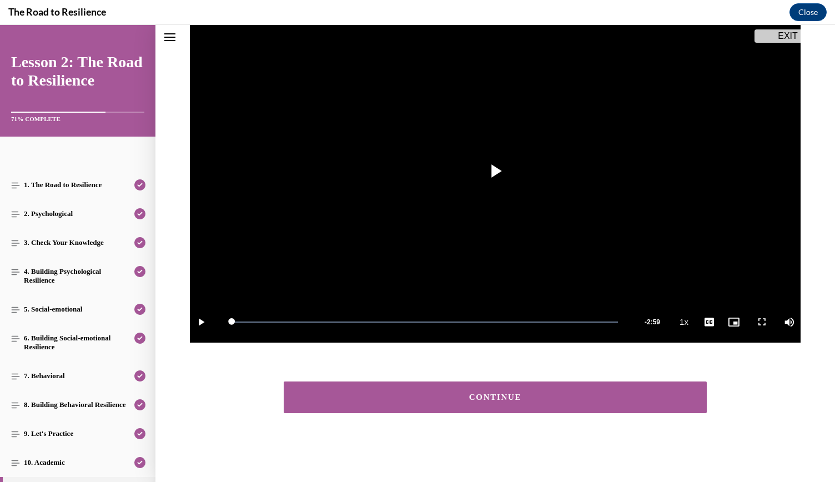
click at [460, 392] on button "CONTINUE" at bounding box center [495, 397] width 423 height 32
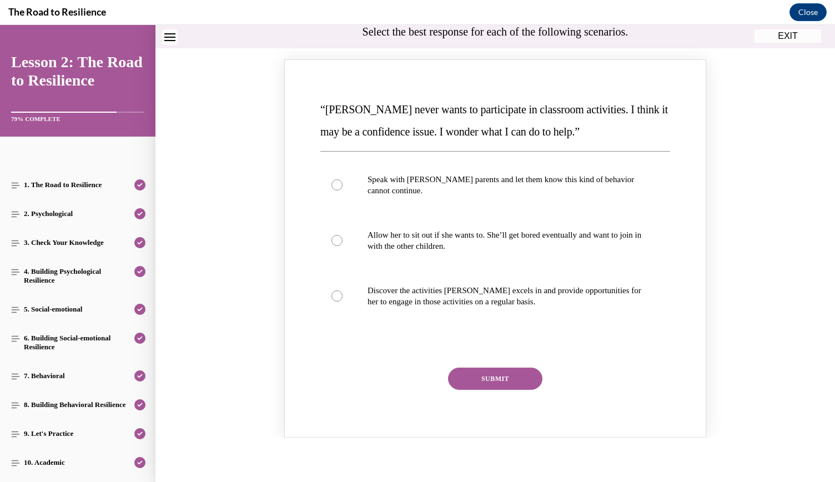
scroll to position [122, 0]
click at [328, 301] on label "Discover the activities Mattison excels in and provide opportunities for her to…" at bounding box center [495, 295] width 350 height 56
click at [331, 300] on input "Discover the activities Mattison excels in and provide opportunities for her to…" at bounding box center [336, 294] width 11 height 11
radio input "true"
click at [495, 374] on button "SUBMIT" at bounding box center [495, 377] width 94 height 22
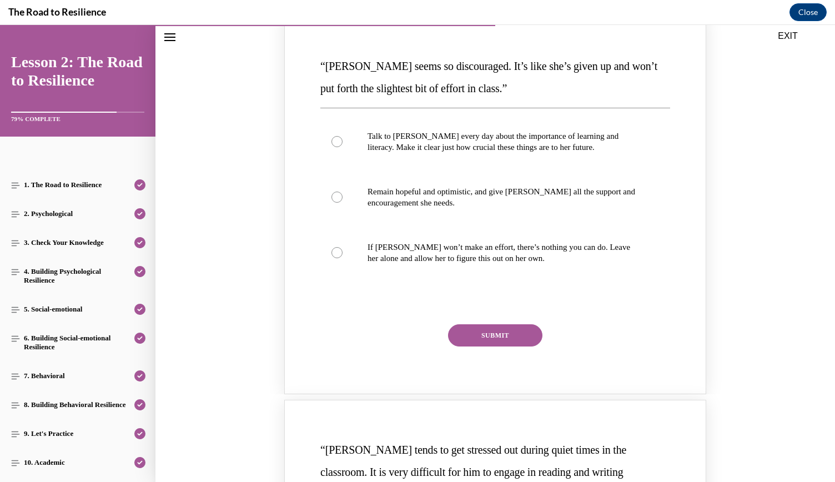
scroll to position [653, 0]
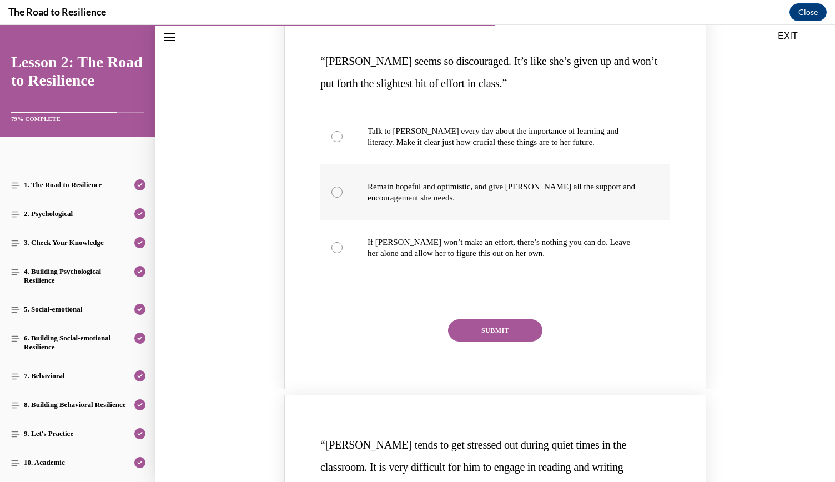
click at [338, 202] on label "Remain hopeful and optimistic, and give Alyson all the support and encouragemen…" at bounding box center [495, 192] width 350 height 56
click at [338, 198] on input "Remain hopeful and optimistic, and give Alyson all the support and encouragemen…" at bounding box center [336, 192] width 11 height 11
radio input "true"
click at [480, 334] on button "SUBMIT" at bounding box center [495, 330] width 94 height 22
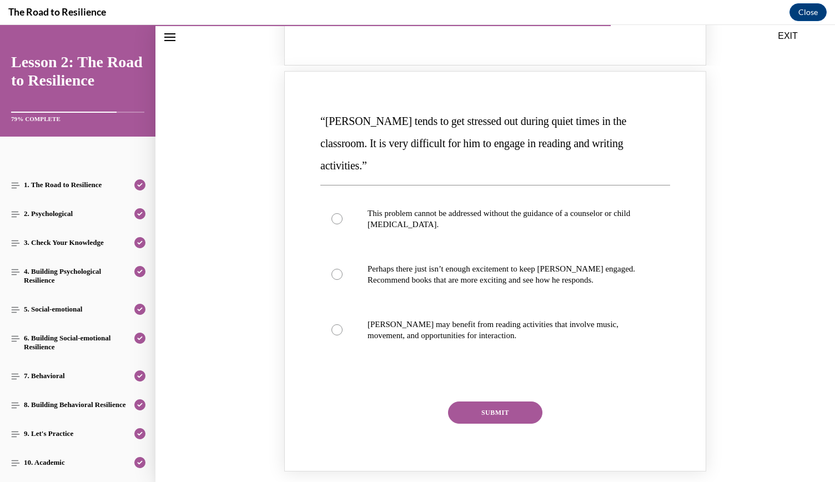
scroll to position [1079, 0]
click at [515, 318] on p "Harrison may benefit from reading activities that involve music, movement, and …" at bounding box center [505, 329] width 275 height 22
click at [343, 323] on input "Harrison may benefit from reading activities that involve music, movement, and …" at bounding box center [336, 328] width 11 height 11
radio input "true"
click at [505, 400] on button "SUBMIT" at bounding box center [495, 411] width 94 height 22
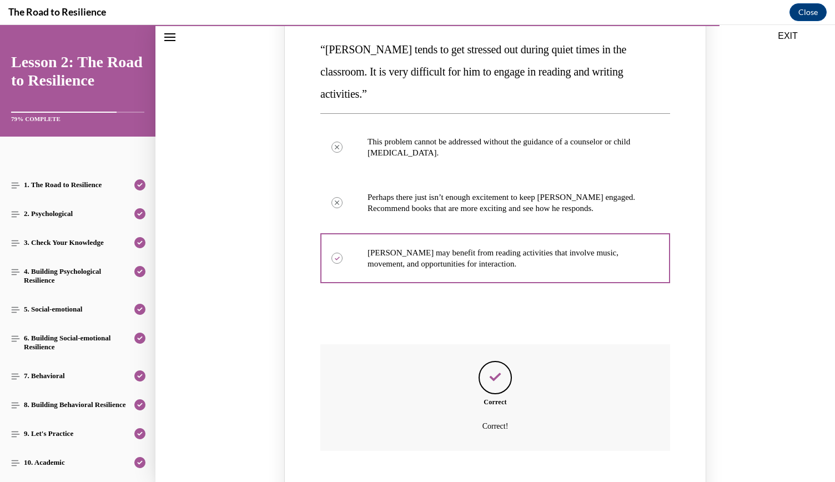
scroll to position [1272, 0]
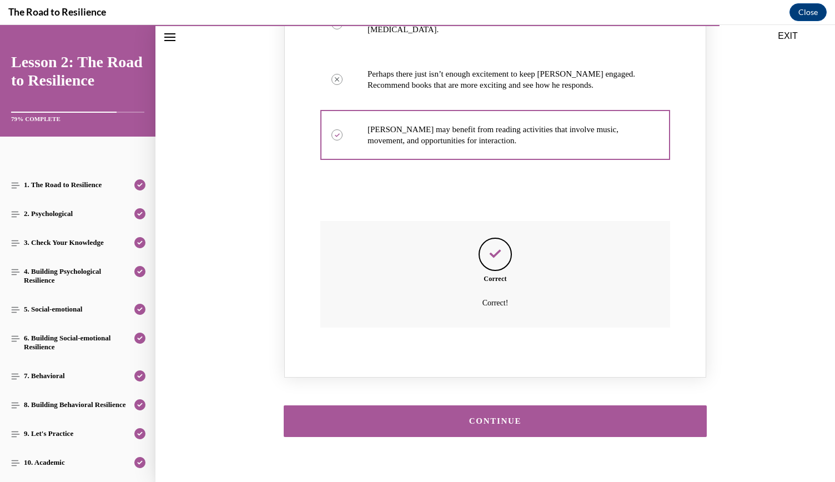
click at [501, 417] on div "CONTINUE" at bounding box center [495, 421] width 389 height 8
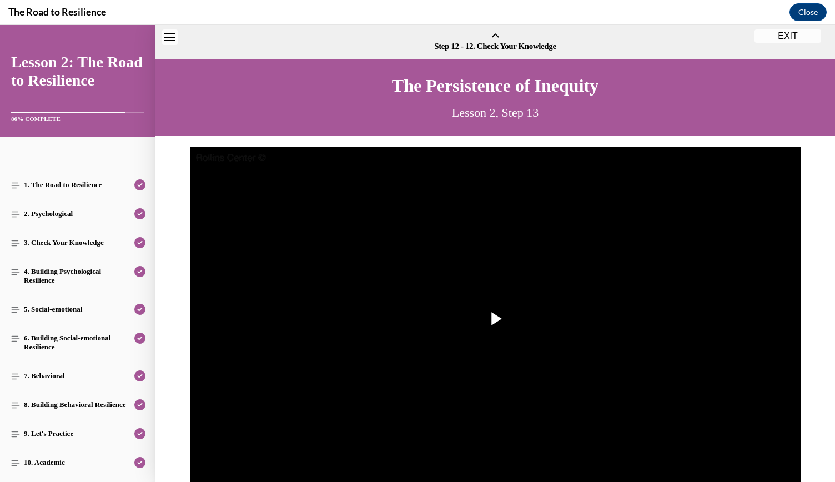
scroll to position [34, 0]
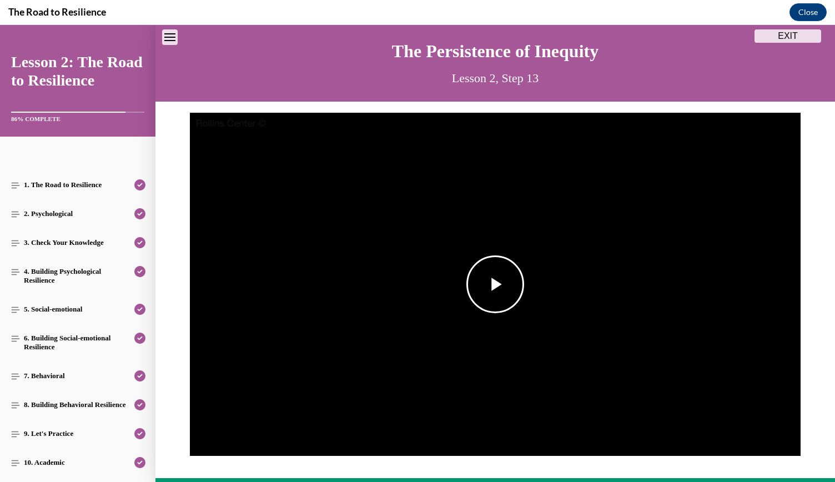
click at [500, 335] on img "Video player" at bounding box center [495, 285] width 611 height 344
click at [500, 335] on video "Video player" at bounding box center [495, 285] width 611 height 344
click at [535, 269] on video "Video player" at bounding box center [495, 285] width 611 height 344
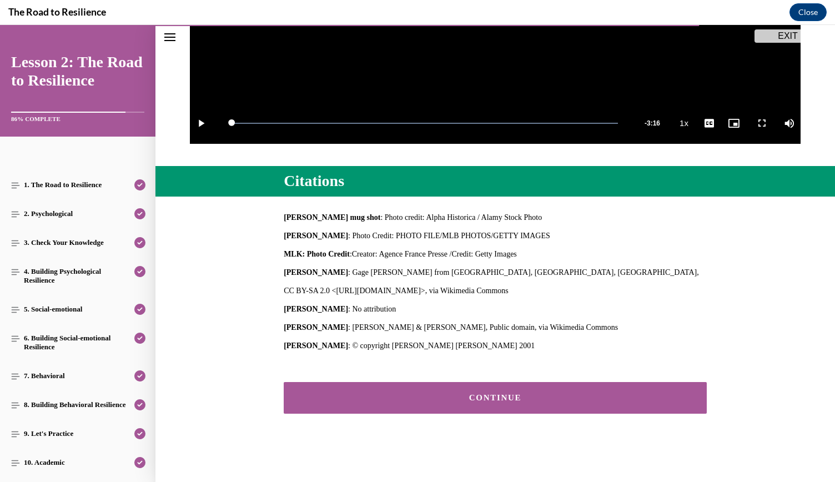
scroll to position [346, 0]
click at [557, 404] on button "CONTINUE" at bounding box center [495, 398] width 423 height 32
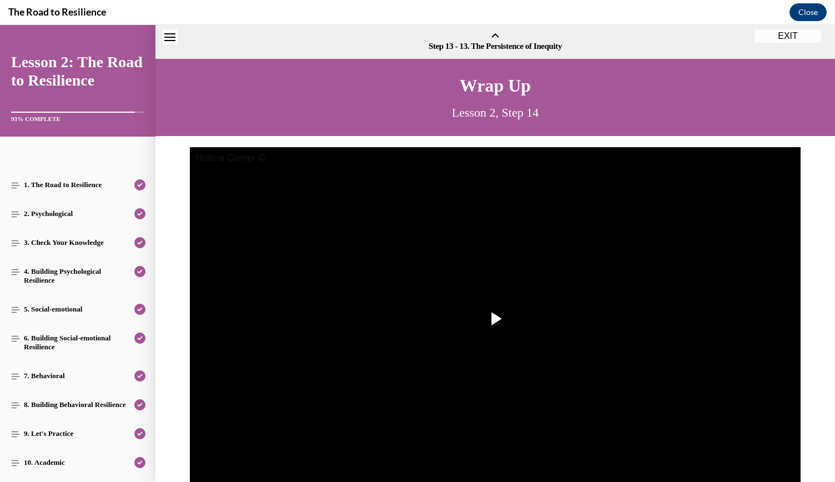
scroll to position [34, 0]
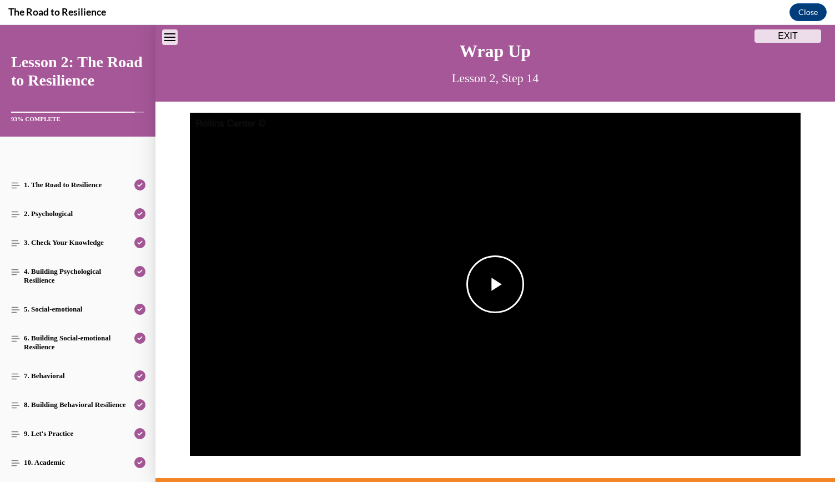
click at [495, 284] on span "Video player" at bounding box center [495, 284] width 0 height 0
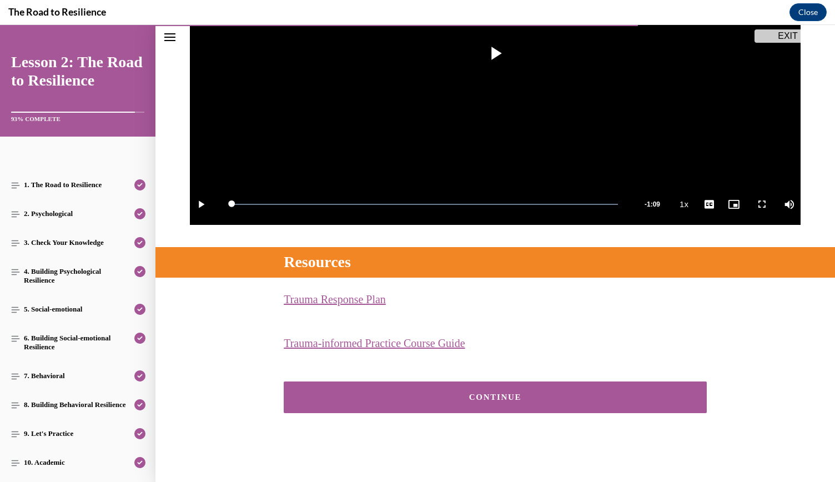
click at [502, 417] on div "CONTINUE" at bounding box center [495, 397] width 680 height 65
click at [503, 401] on button "CONTINUE" at bounding box center [495, 397] width 423 height 32
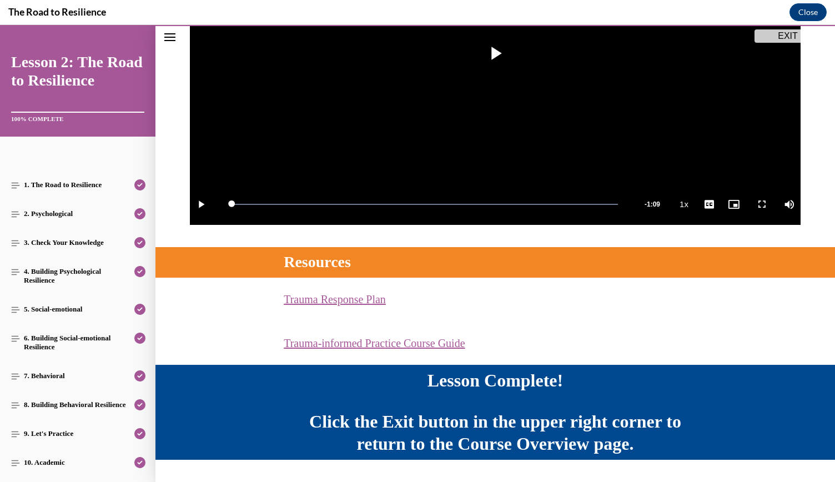
scroll to position [295, 0]
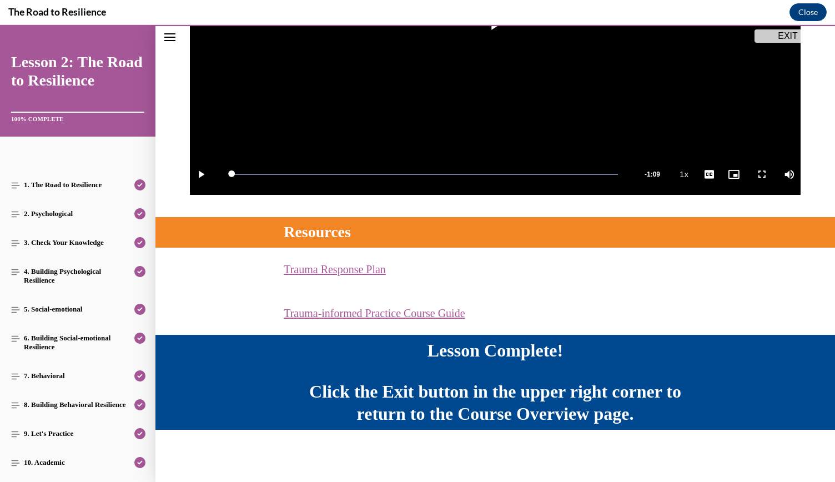
click at [765, 33] on button "EXIT" at bounding box center [787, 35] width 67 height 13
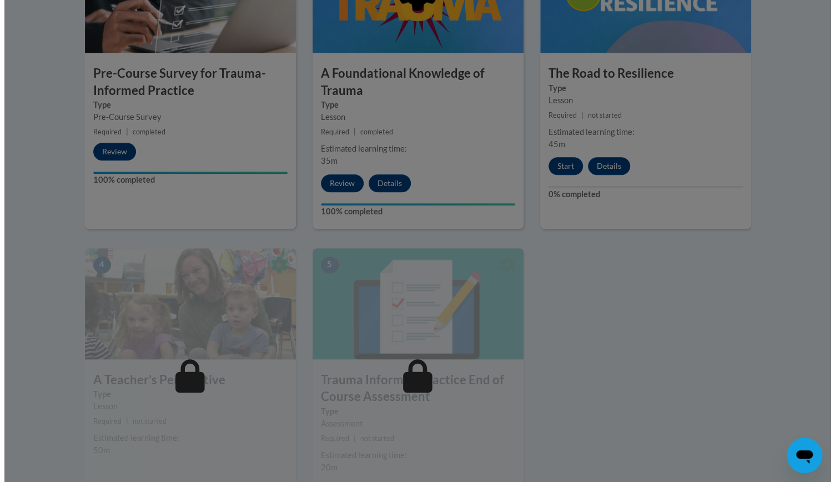
scroll to position [436, 0]
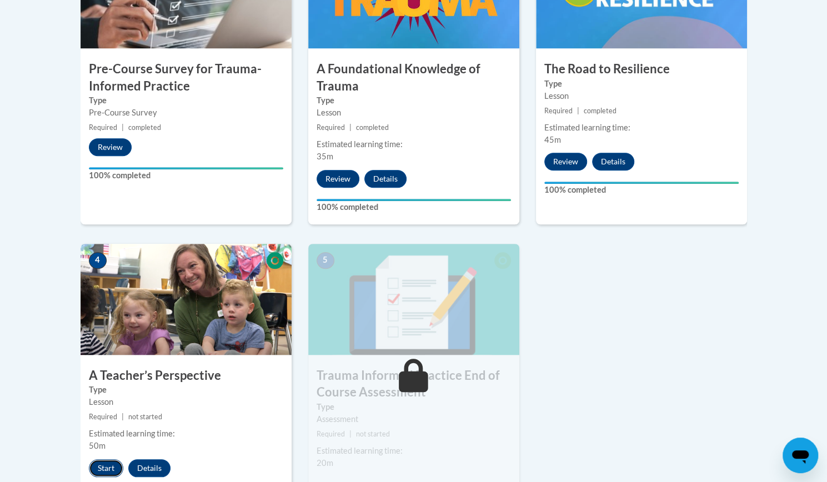
click at [104, 467] on button "Start" at bounding box center [106, 468] width 34 height 18
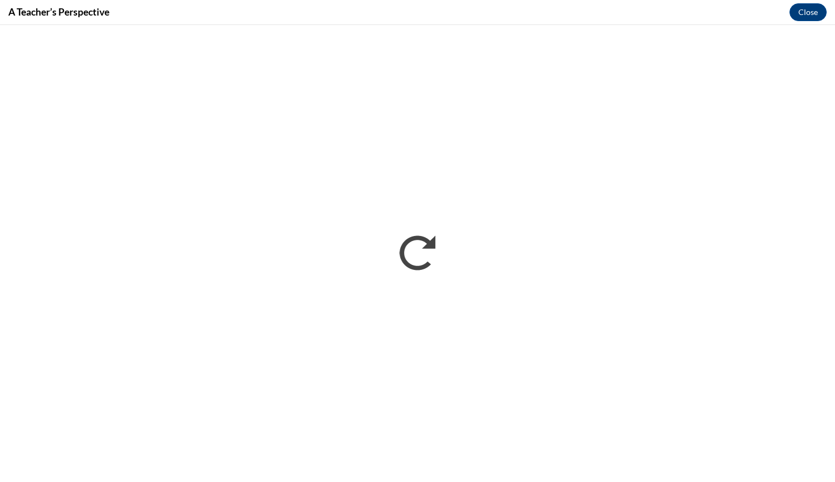
scroll to position [0, 0]
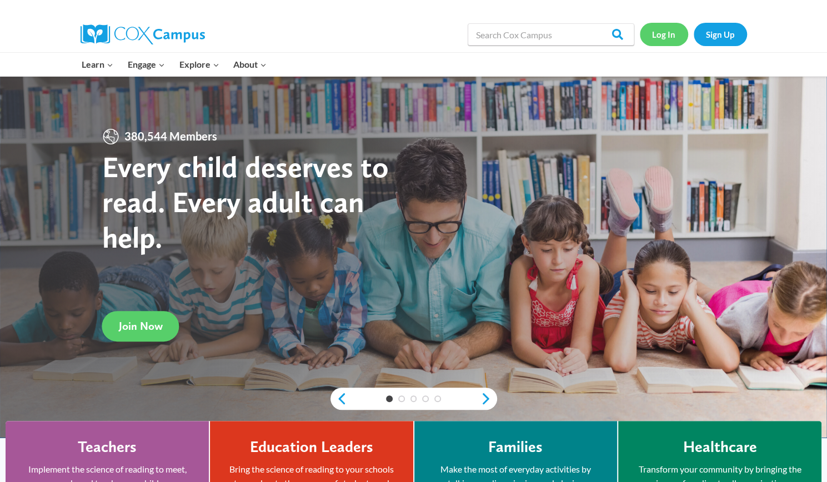
click at [666, 39] on link "Log In" at bounding box center [664, 34] width 48 height 23
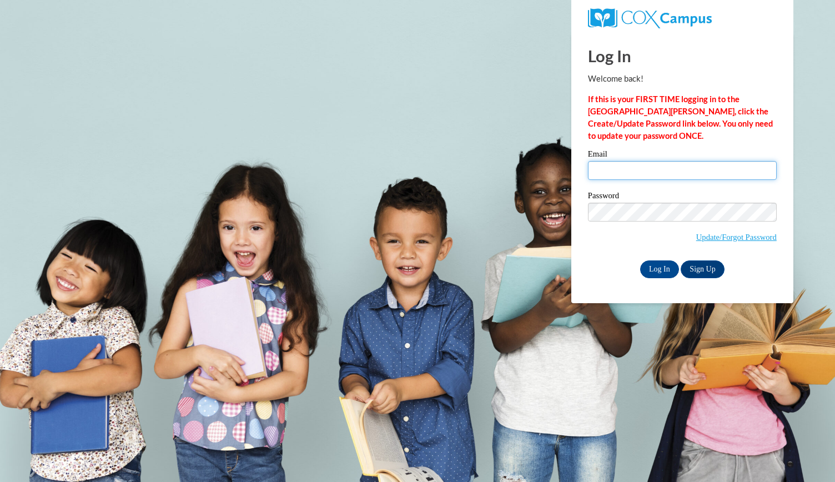
click at [617, 172] on input "Email" at bounding box center [682, 170] width 189 height 19
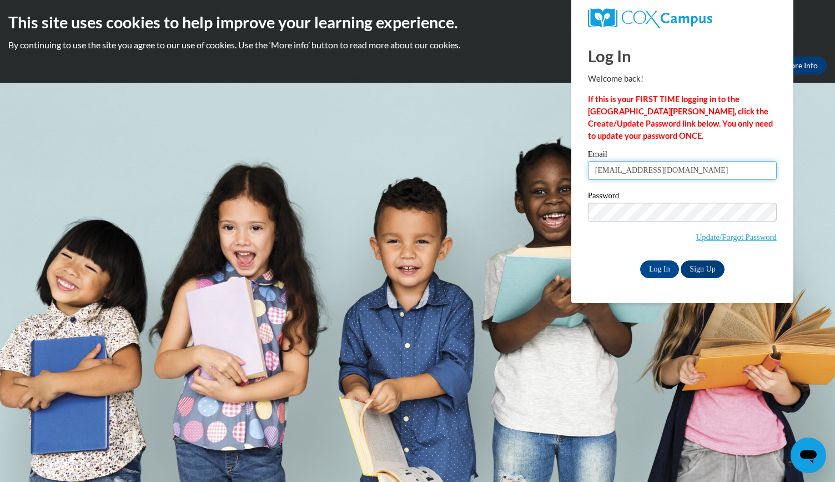
type input "[EMAIL_ADDRESS][DOMAIN_NAME]"
click at [655, 276] on input "Log In" at bounding box center [659, 269] width 39 height 18
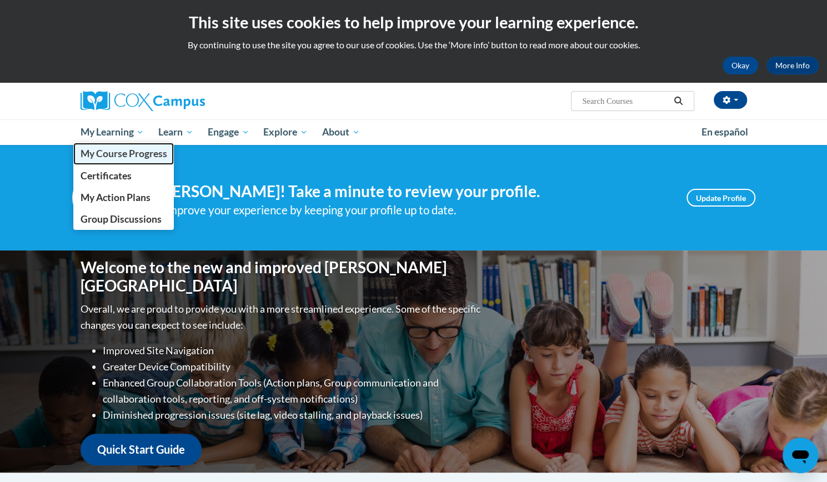
click at [89, 152] on span "My Course Progress" at bounding box center [123, 154] width 87 height 12
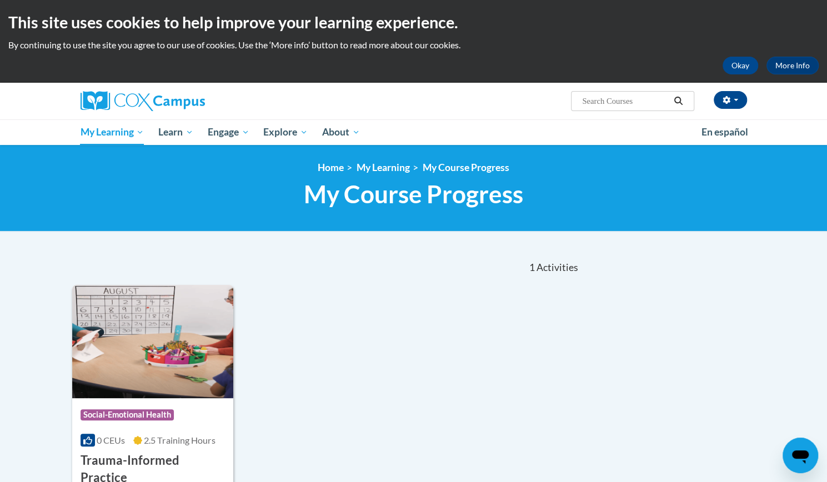
click at [195, 323] on img at bounding box center [153, 341] width 162 height 113
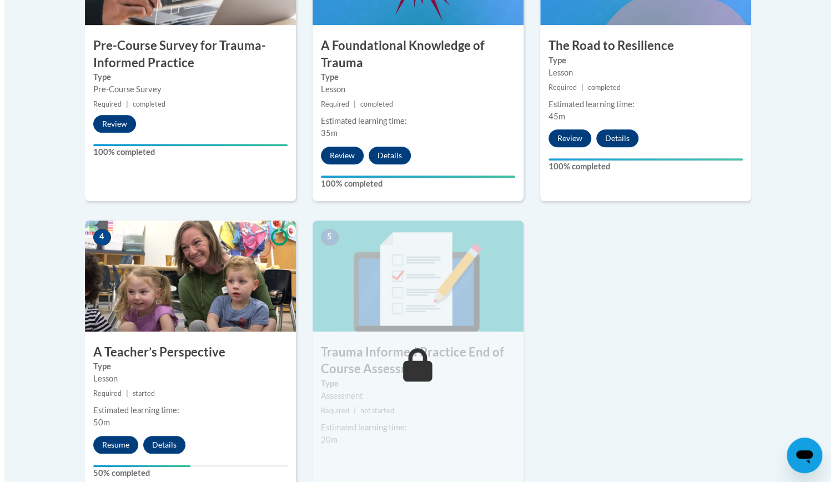
scroll to position [460, 0]
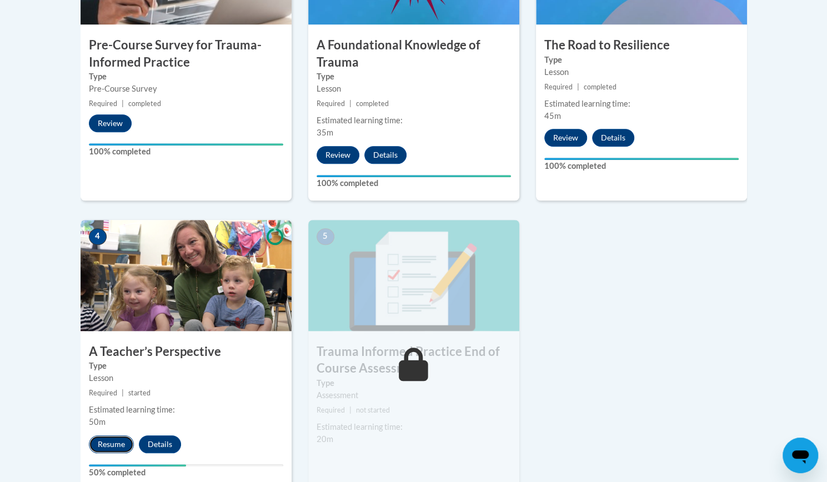
click at [121, 440] on button "Resume" at bounding box center [111, 444] width 45 height 18
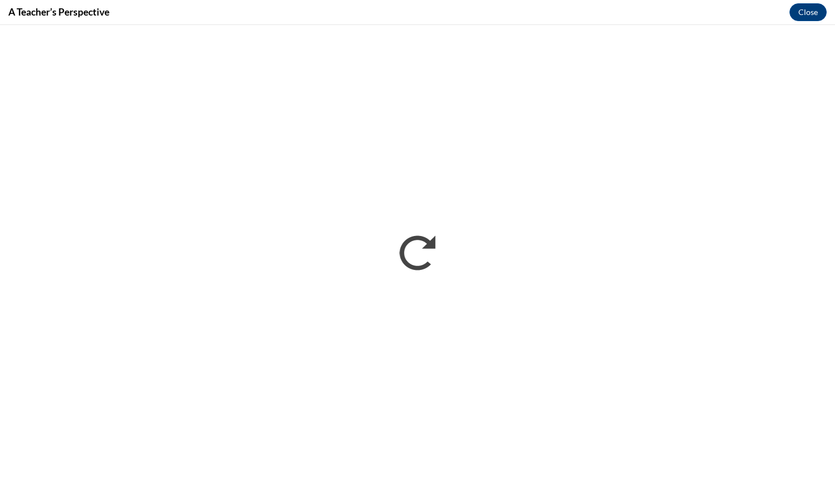
scroll to position [0, 0]
